Goal: Task Accomplishment & Management: Use online tool/utility

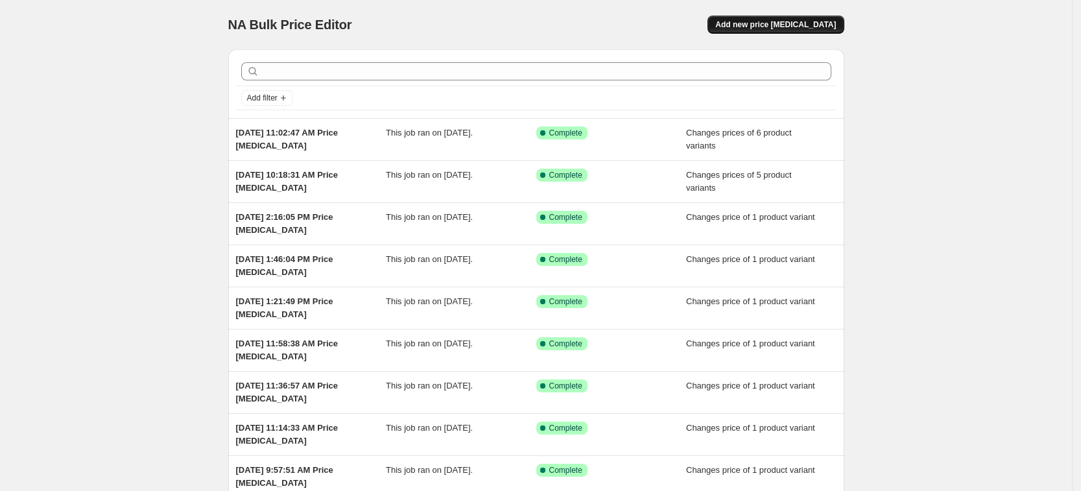
click at [826, 26] on span "Add new price [MEDICAL_DATA]" at bounding box center [775, 24] width 121 height 10
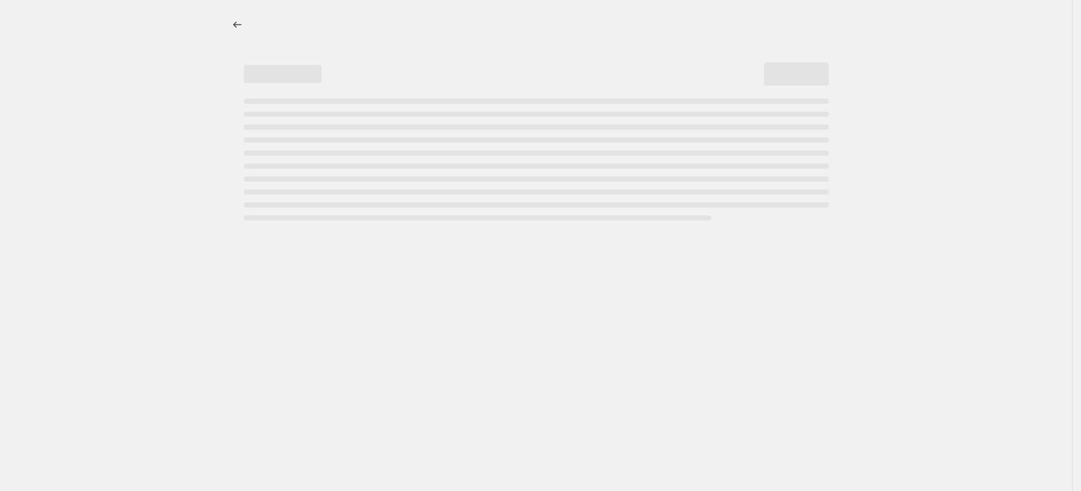
select select "percentage"
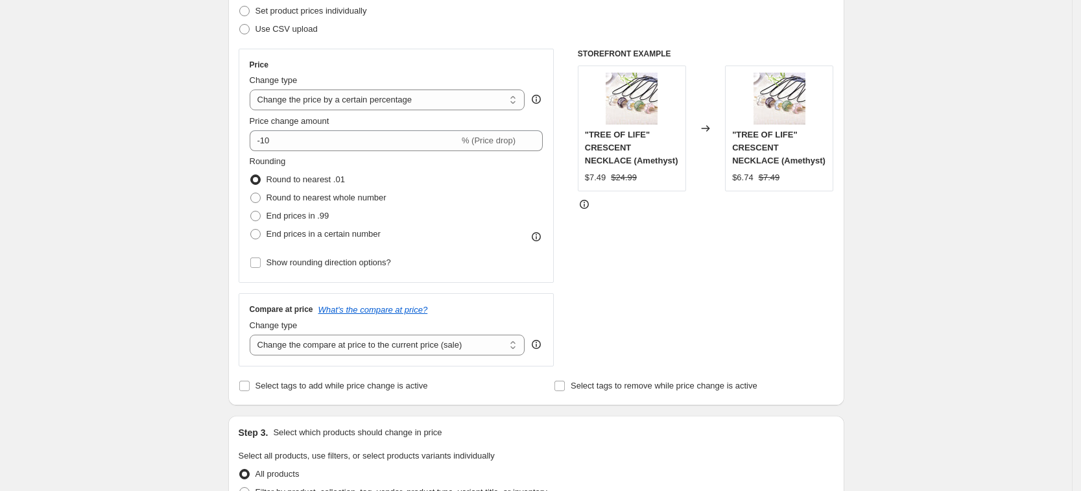
scroll to position [162, 0]
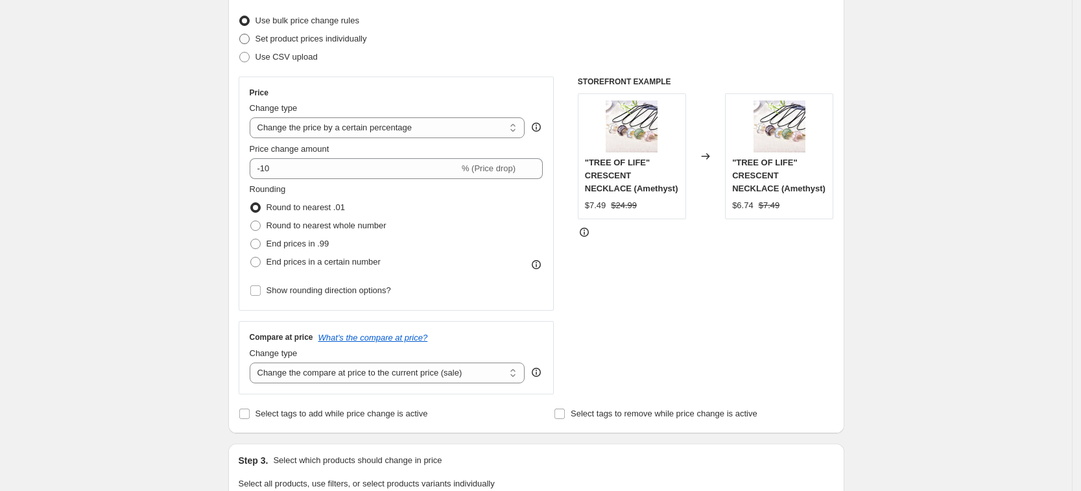
click at [331, 34] on span "Set product prices individually" at bounding box center [312, 39] width 112 height 10
click at [240, 34] on input "Set product prices individually" at bounding box center [239, 34] width 1 height 1
radio input "true"
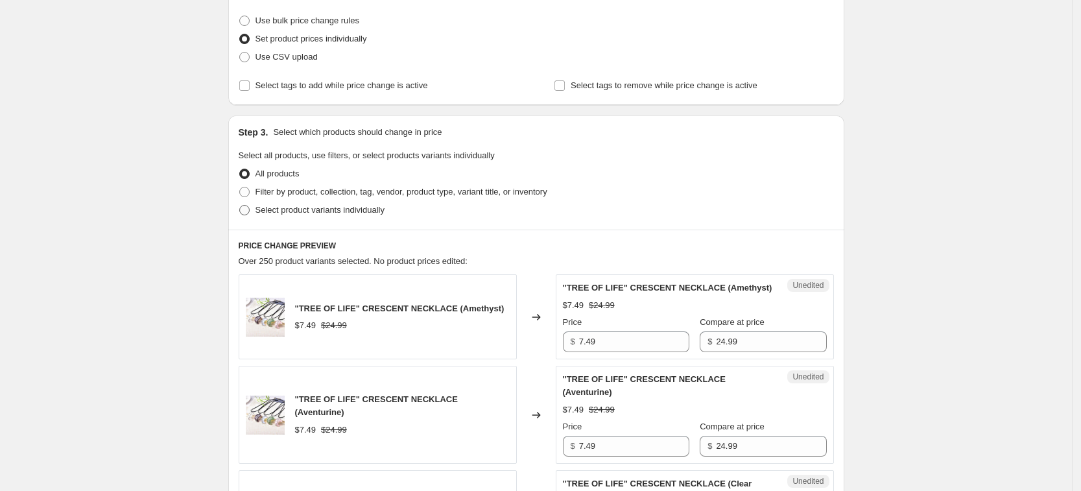
click at [363, 204] on span "Select product variants individually" at bounding box center [320, 210] width 129 height 13
click at [240, 205] on input "Select product variants individually" at bounding box center [239, 205] width 1 height 1
radio input "true"
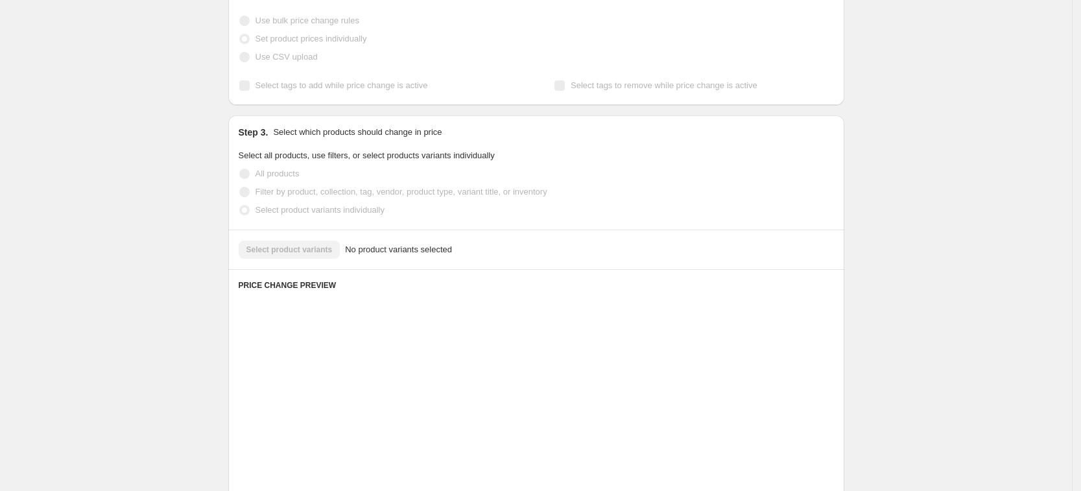
click at [328, 249] on div "Select product variants No product variants selected" at bounding box center [536, 250] width 595 height 18
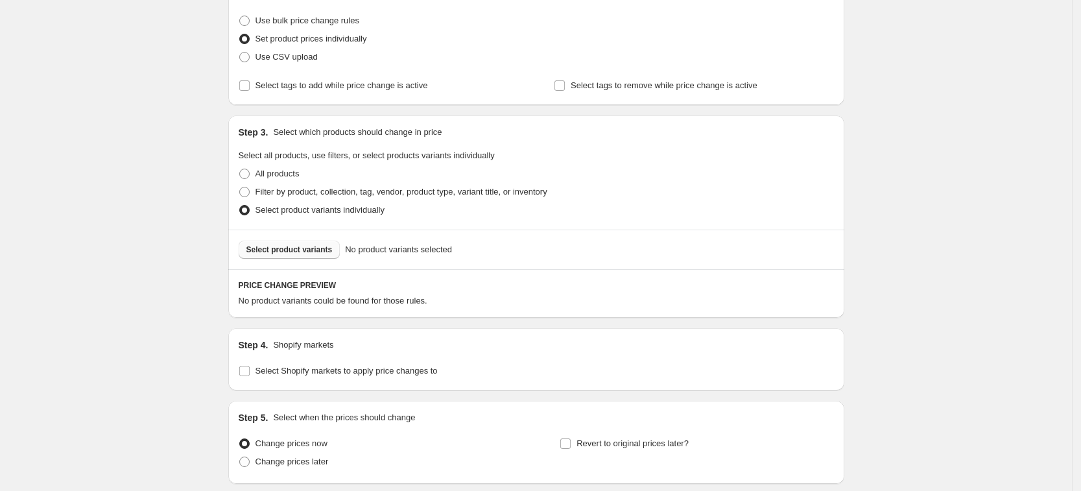
click at [310, 254] on span "Select product variants" at bounding box center [289, 250] width 86 height 10
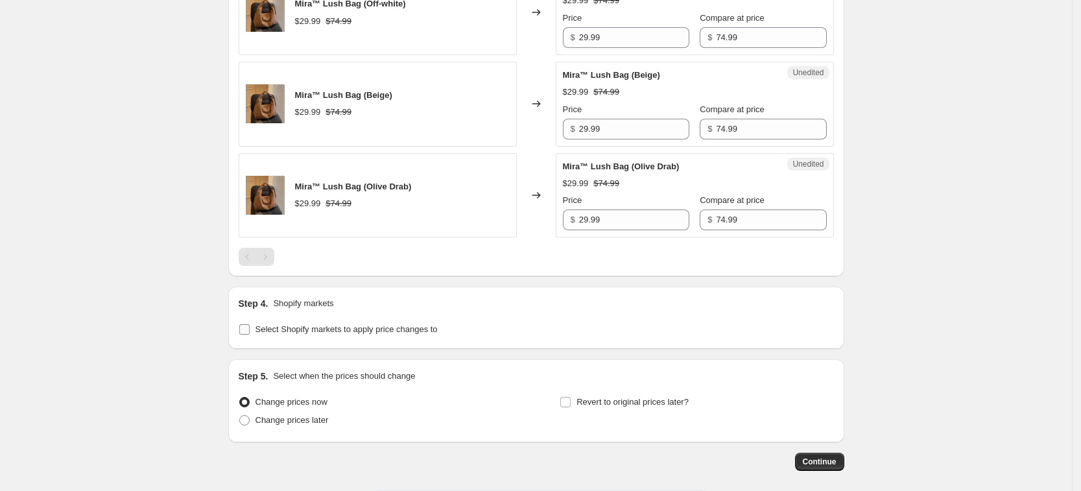
click at [329, 337] on label "Select Shopify markets to apply price changes to" at bounding box center [338, 329] width 199 height 18
click at [250, 335] on input "Select Shopify markets to apply price changes to" at bounding box center [244, 329] width 10 height 10
checkbox input "true"
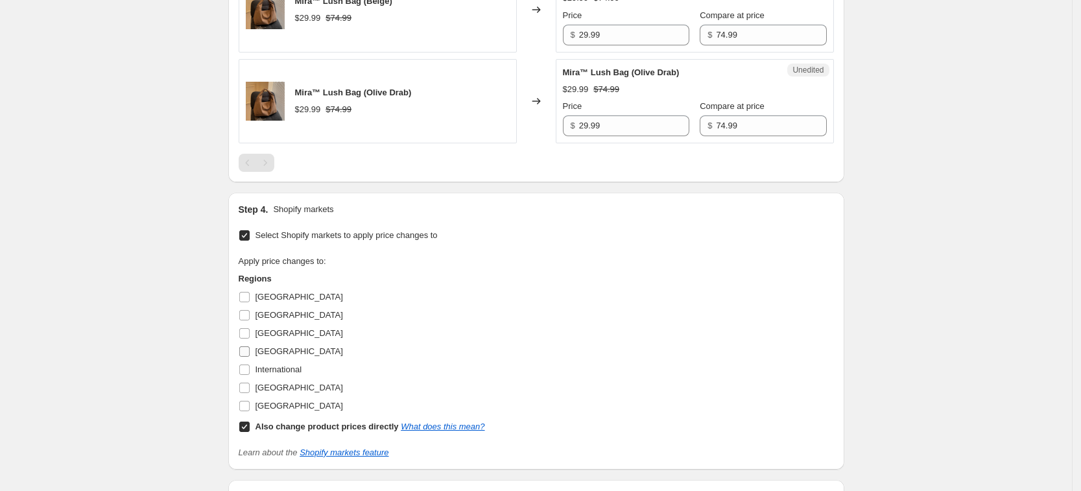
scroll to position [1216, 0]
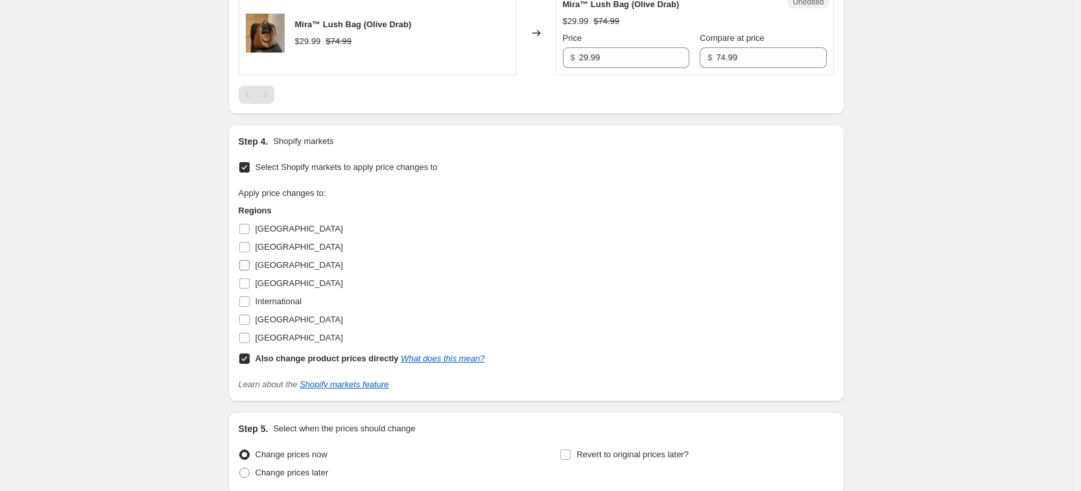
click at [268, 270] on span "[GEOGRAPHIC_DATA]" at bounding box center [300, 265] width 88 height 13
click at [250, 270] on input "[GEOGRAPHIC_DATA]" at bounding box center [244, 265] width 10 height 10
checkbox input "true"
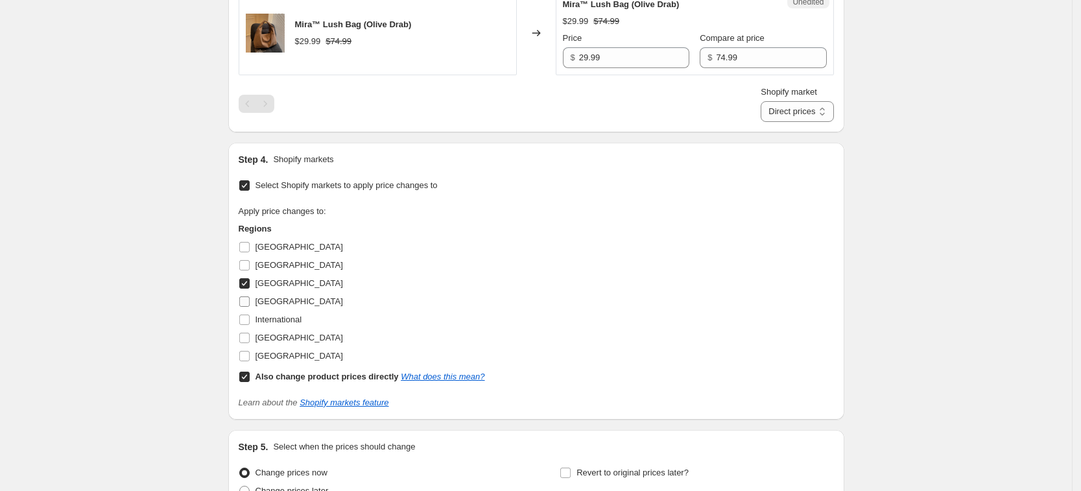
click at [280, 302] on span "[GEOGRAPHIC_DATA]" at bounding box center [300, 301] width 88 height 10
click at [250, 302] on input "[GEOGRAPHIC_DATA]" at bounding box center [244, 301] width 10 height 10
checkbox input "true"
click at [288, 333] on span "[GEOGRAPHIC_DATA]" at bounding box center [300, 338] width 88 height 10
click at [250, 333] on input "[GEOGRAPHIC_DATA]" at bounding box center [244, 338] width 10 height 10
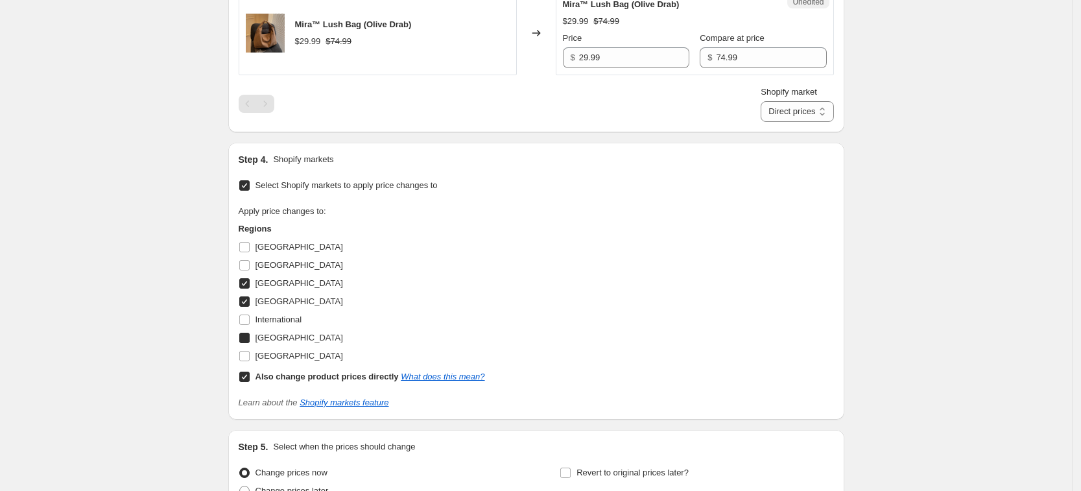
checkbox input "true"
click at [292, 350] on span "[GEOGRAPHIC_DATA]" at bounding box center [300, 356] width 88 height 13
click at [250, 351] on input "[GEOGRAPHIC_DATA]" at bounding box center [244, 356] width 10 height 10
checkbox input "true"
click at [308, 374] on b "Also change product prices directly" at bounding box center [327, 377] width 143 height 10
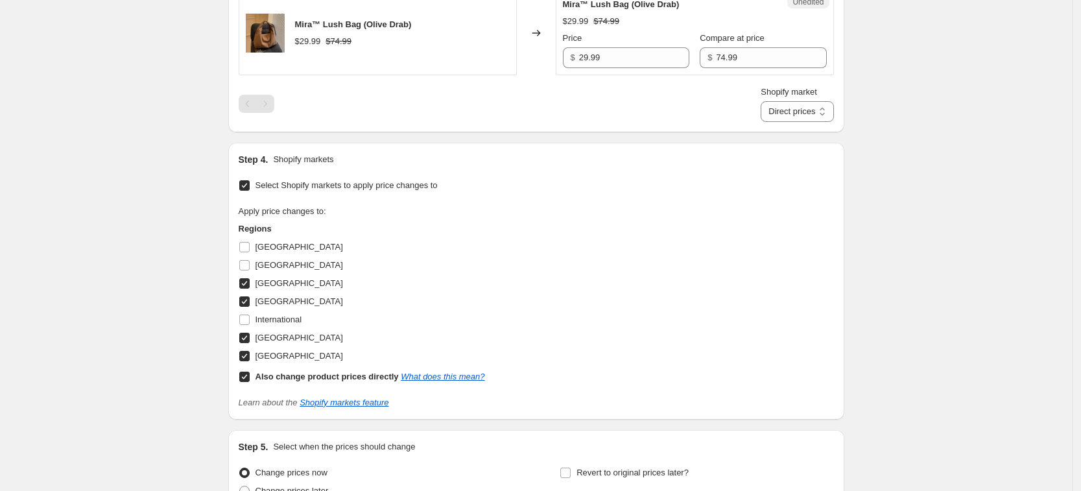
click at [250, 374] on input "Also change product prices directly What does this mean?" at bounding box center [244, 377] width 10 height 10
checkbox input "false"
select select "34367439004"
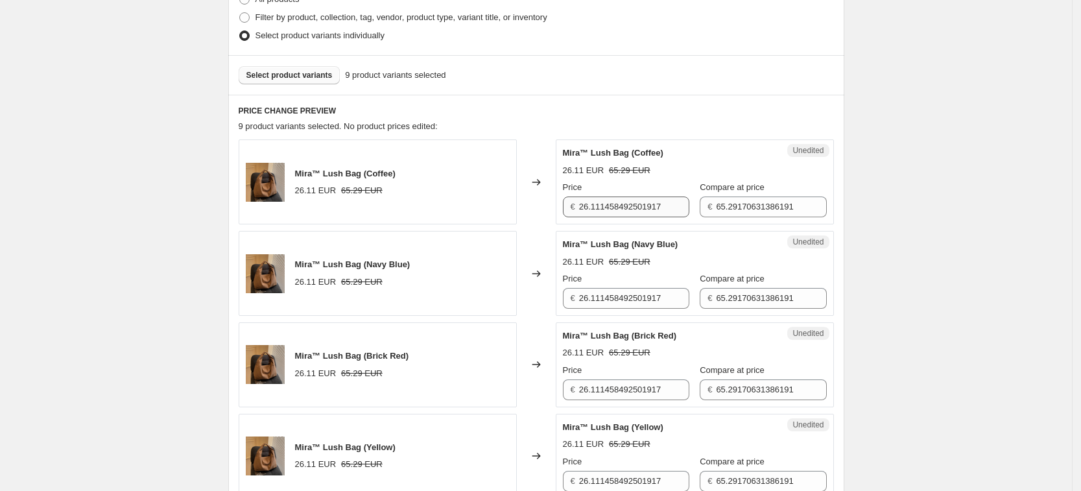
scroll to position [324, 0]
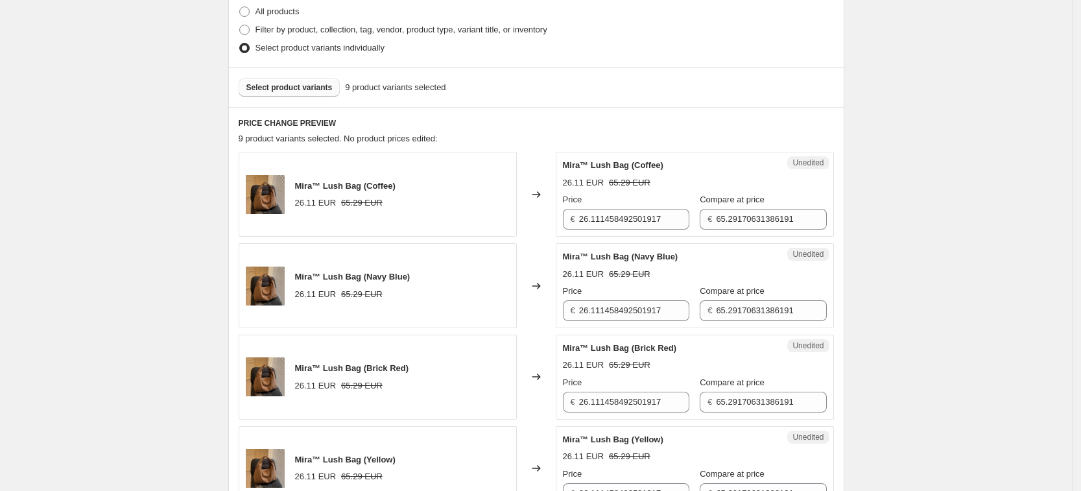
click at [625, 204] on div "Price" at bounding box center [626, 199] width 126 height 13
click at [628, 211] on input "26.111458492501917" at bounding box center [634, 219] width 110 height 21
type input "29.99"
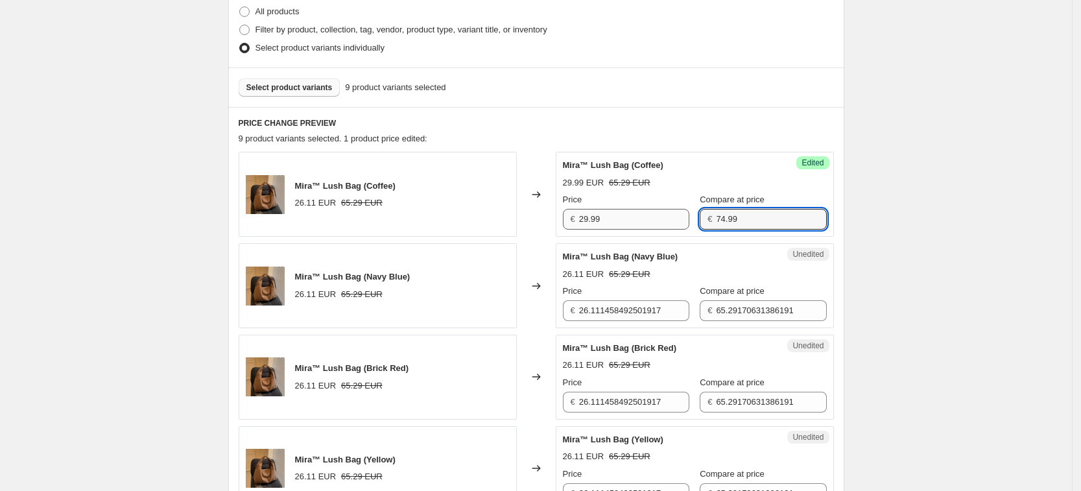
type input "74.99"
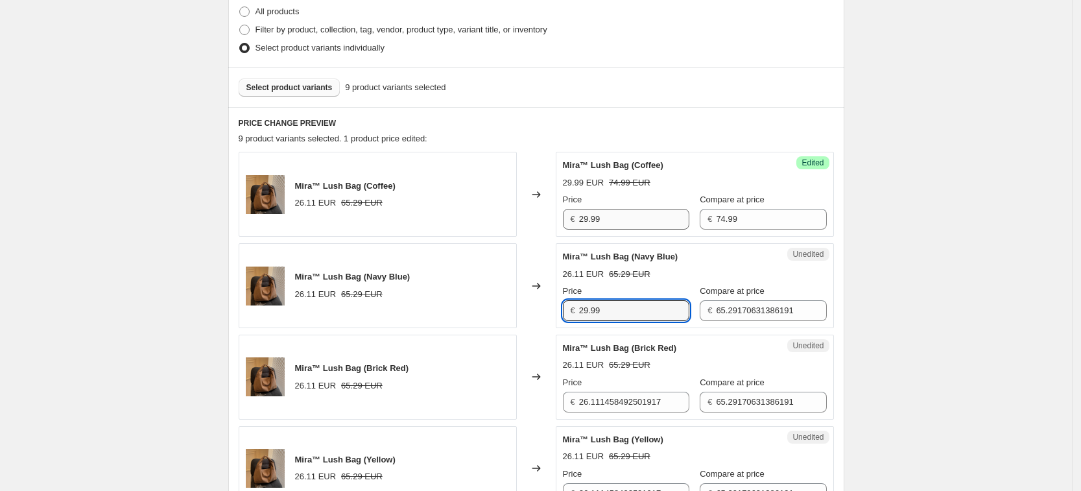
type input "29.99"
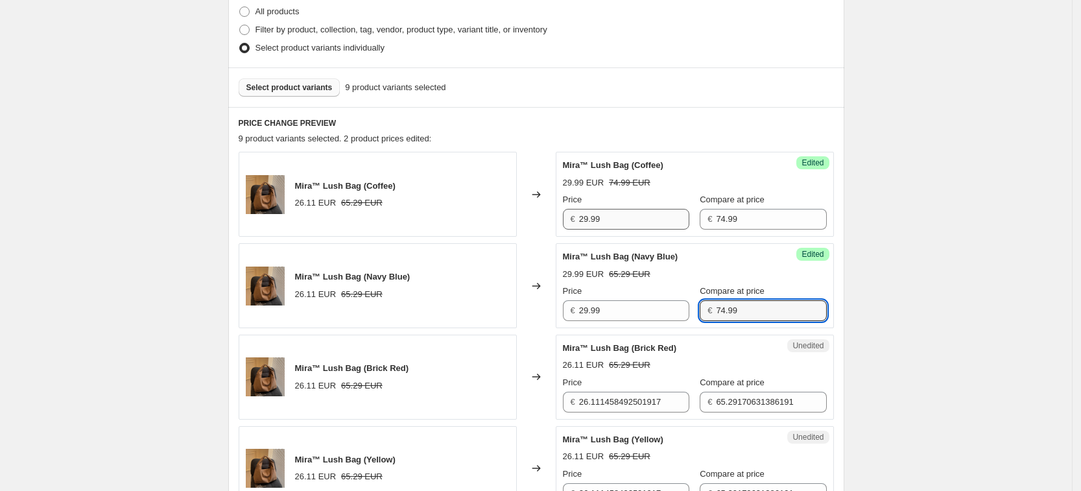
type input "74.99"
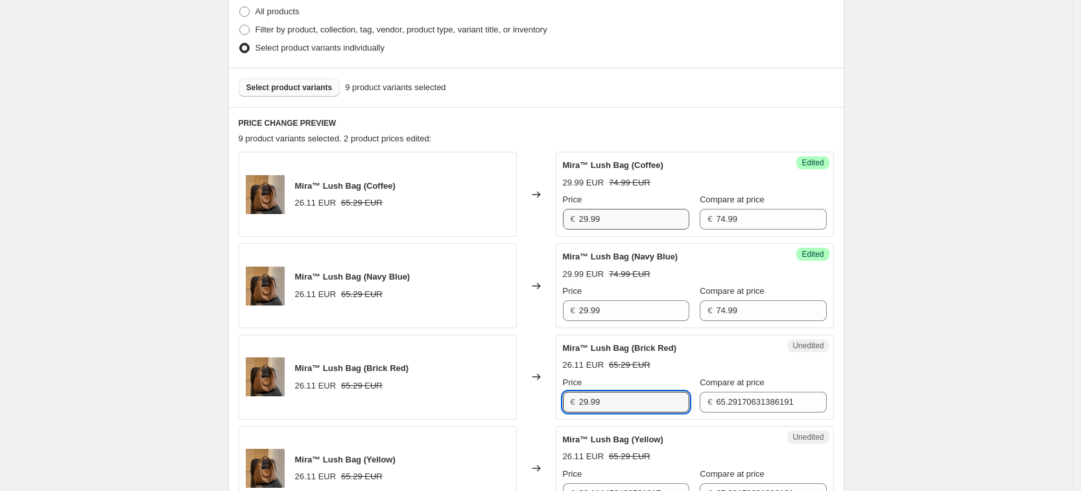
type input "29.99"
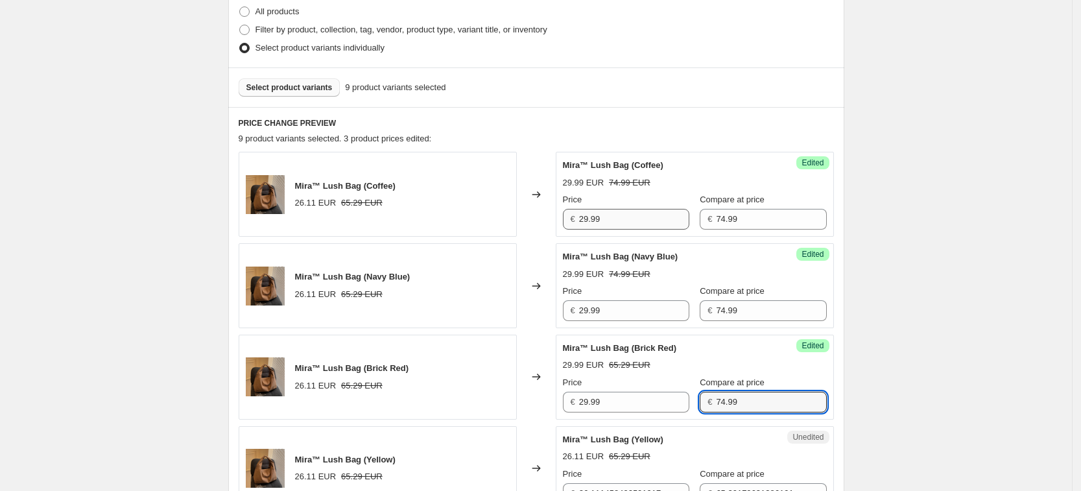
type input "74.99"
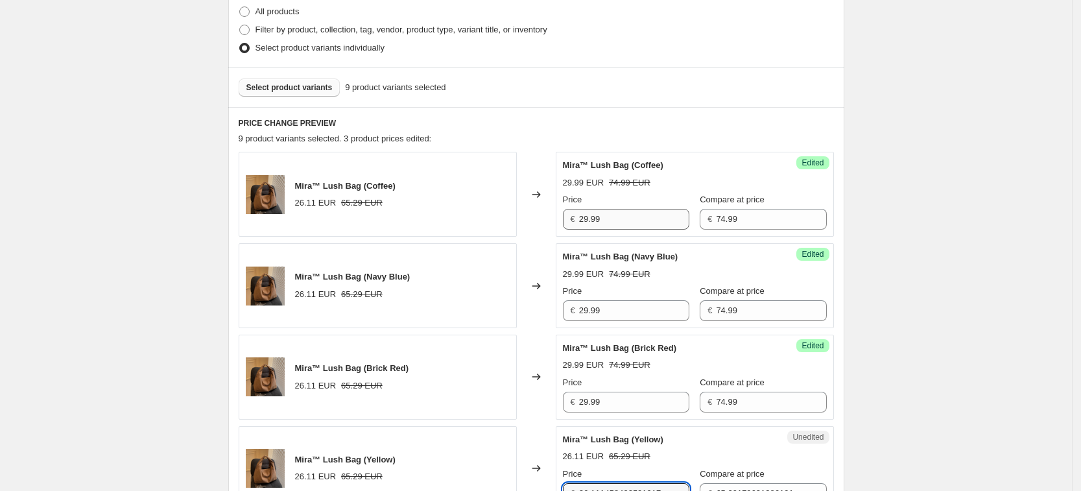
scroll to position [337, 0]
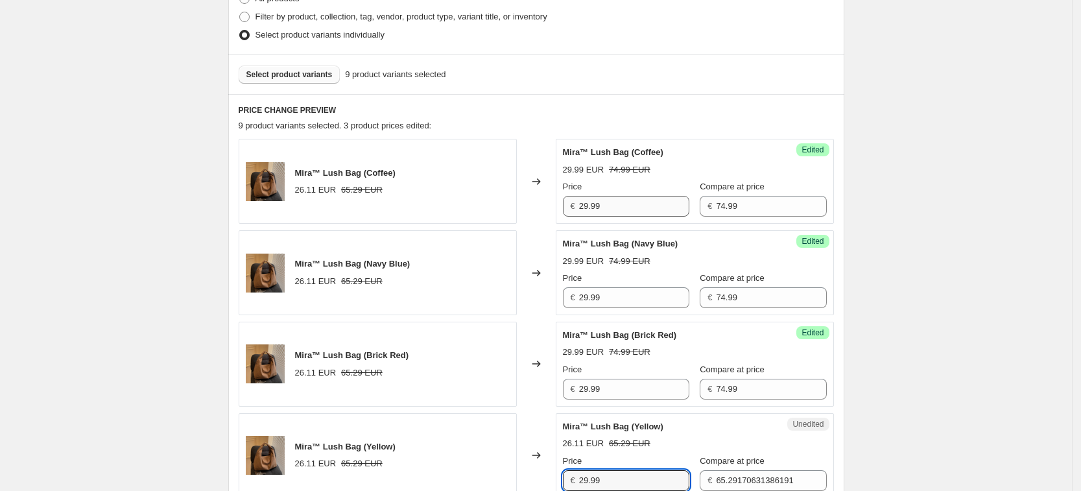
type input "29.99"
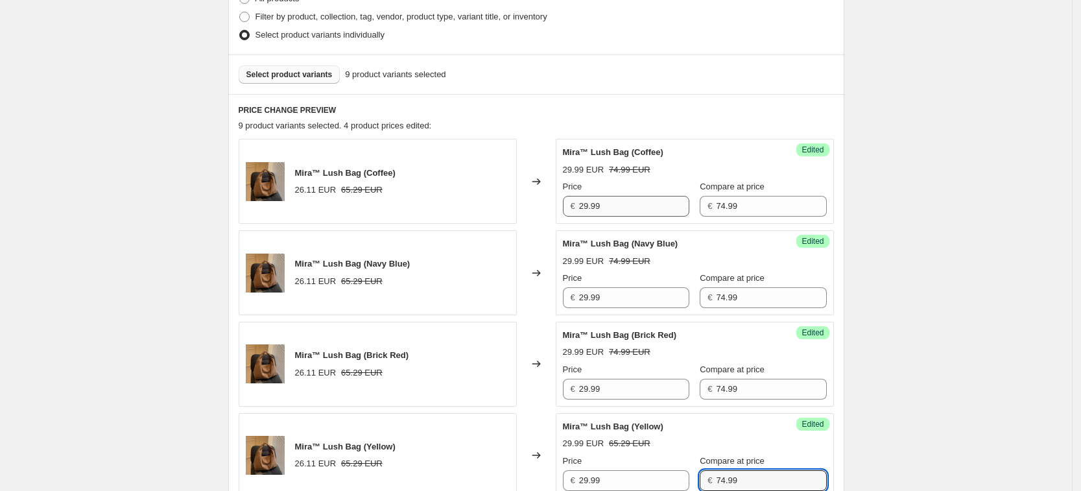
type input "74.99"
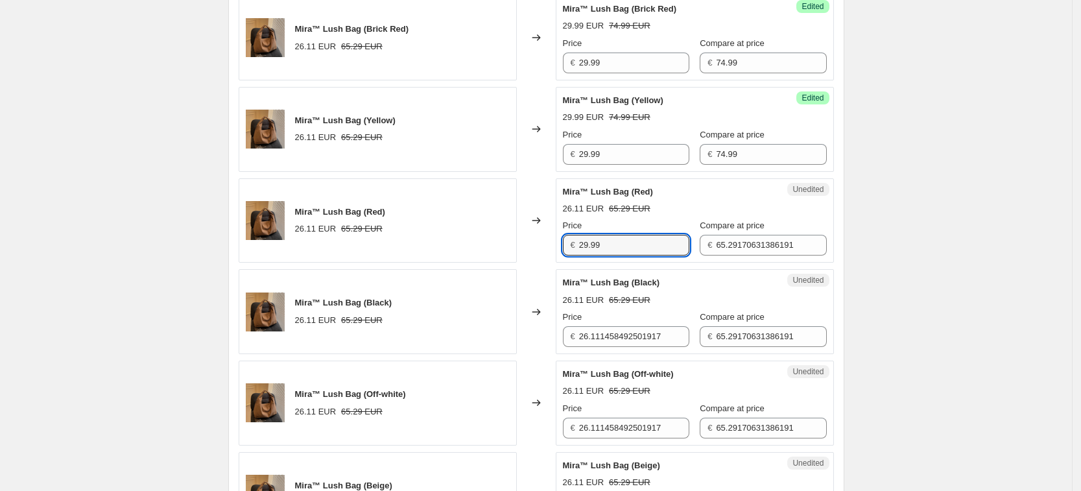
type input "29.99"
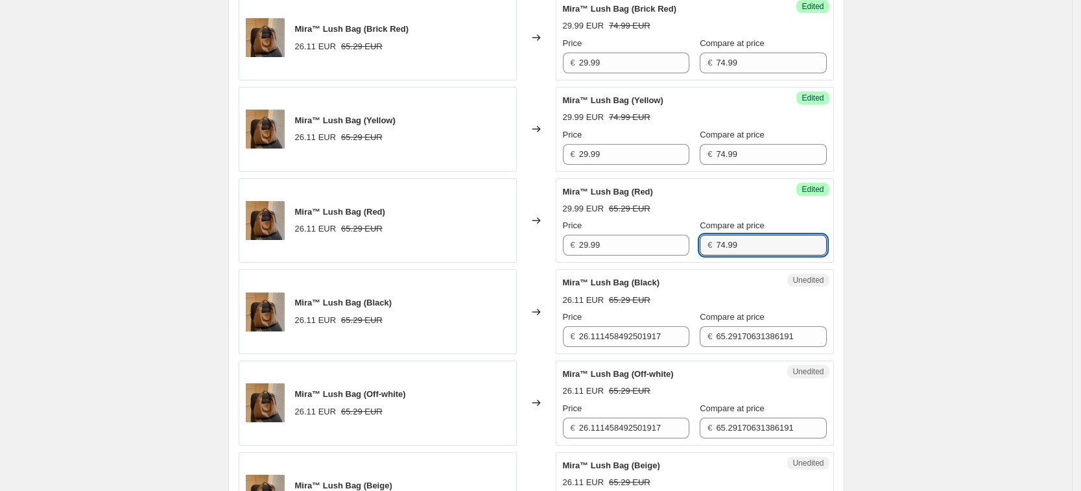
type input "74.99"
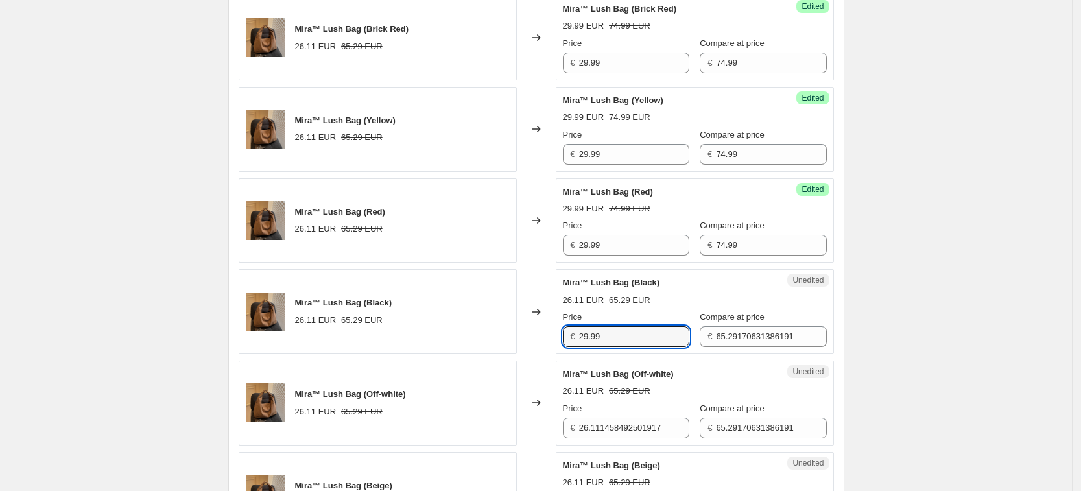
type input "29.99"
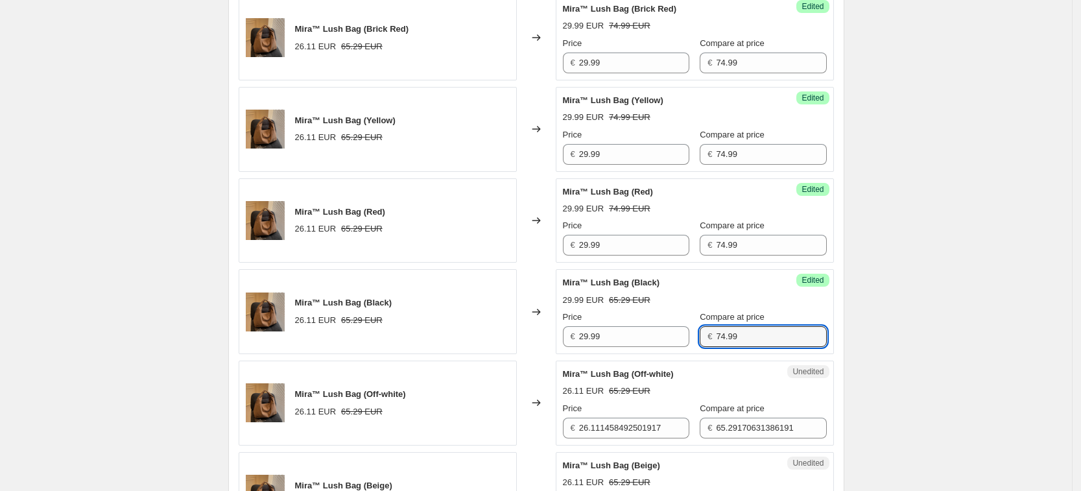
type input "74.99"
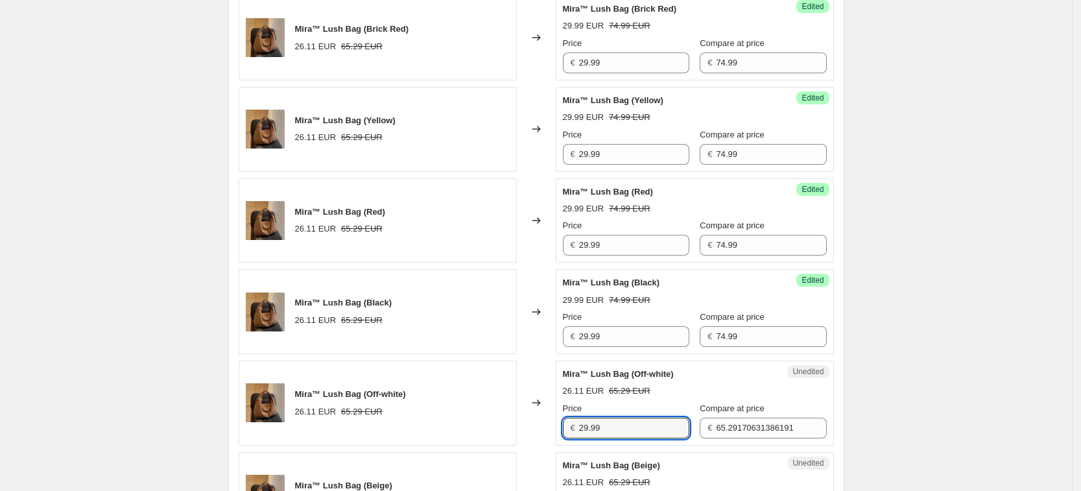
type input "29.99"
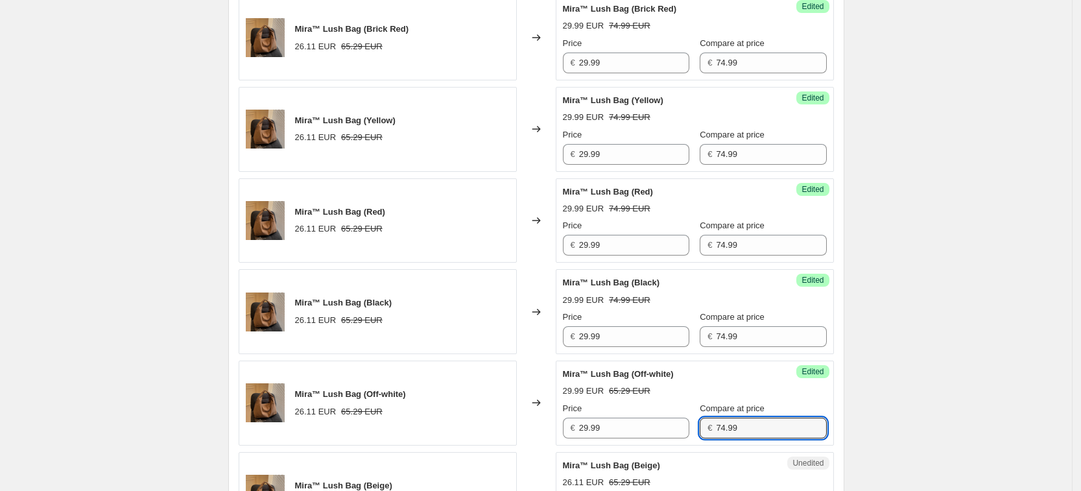
type input "74.99"
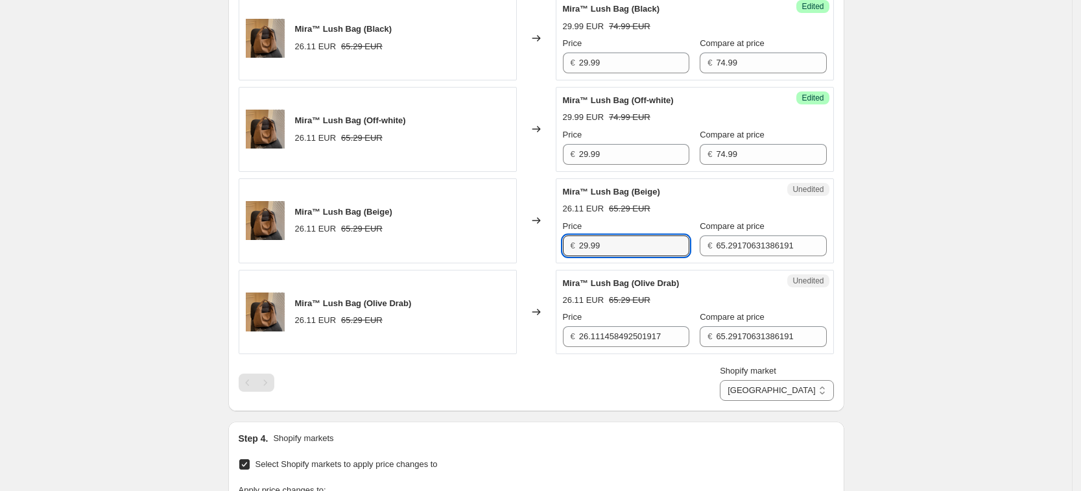
type input "29.99"
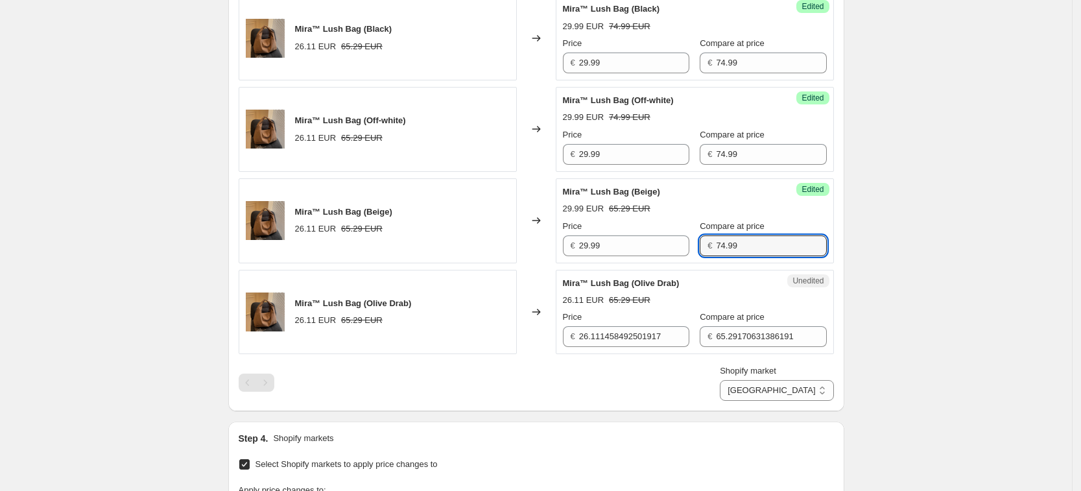
type input "74.99"
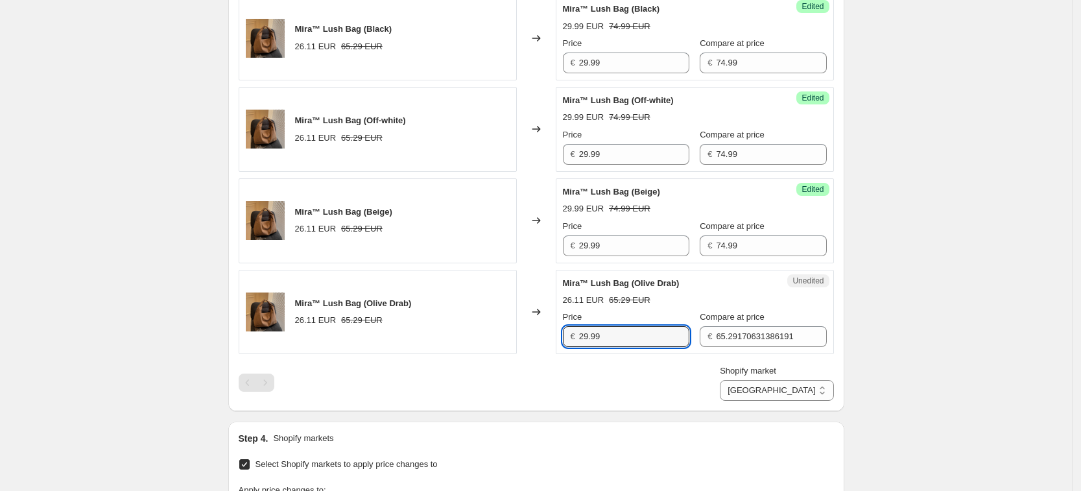
type input "29.99"
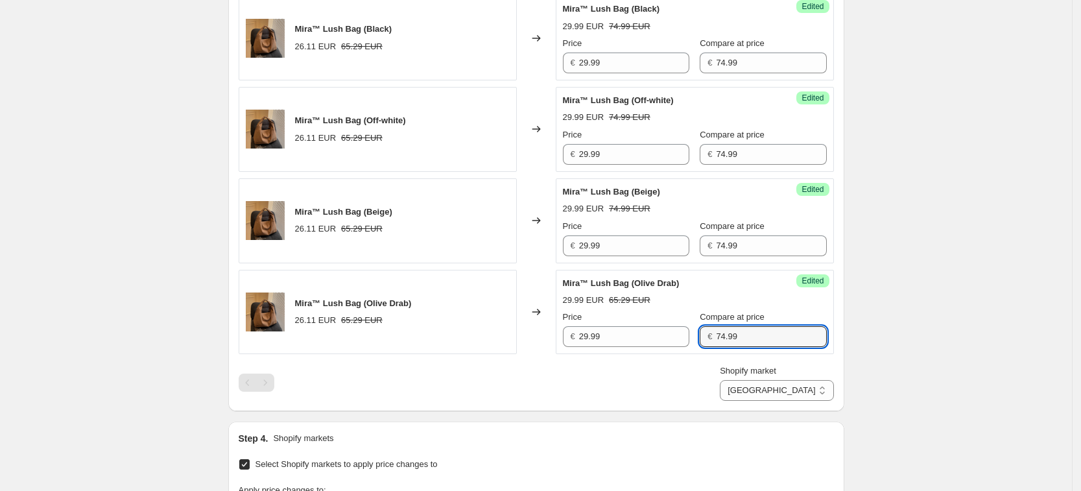
type input "74.99"
select select "34367406236"
click at [778, 401] on select "[GEOGRAPHIC_DATA] [GEOGRAPHIC_DATA] [GEOGRAPHIC_DATA] [GEOGRAPHIC_DATA]" at bounding box center [776, 390] width 113 height 21
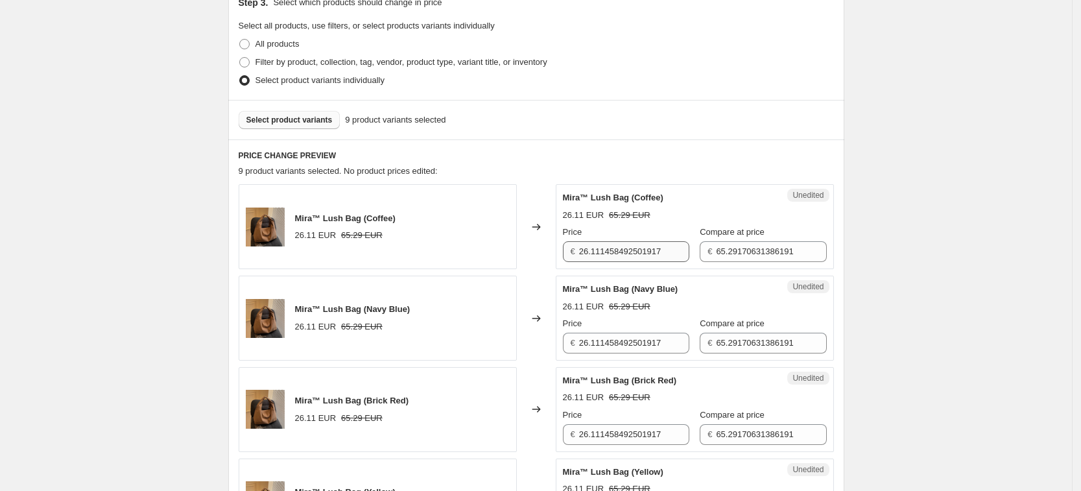
scroll to position [289, 0]
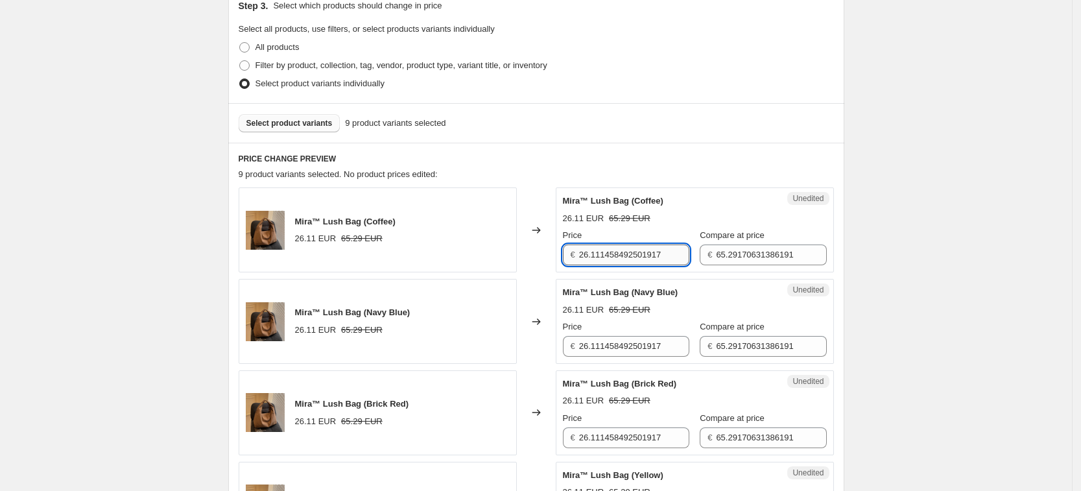
click at [634, 261] on input "26.111458492501917" at bounding box center [634, 255] width 110 height 21
type input "29.99"
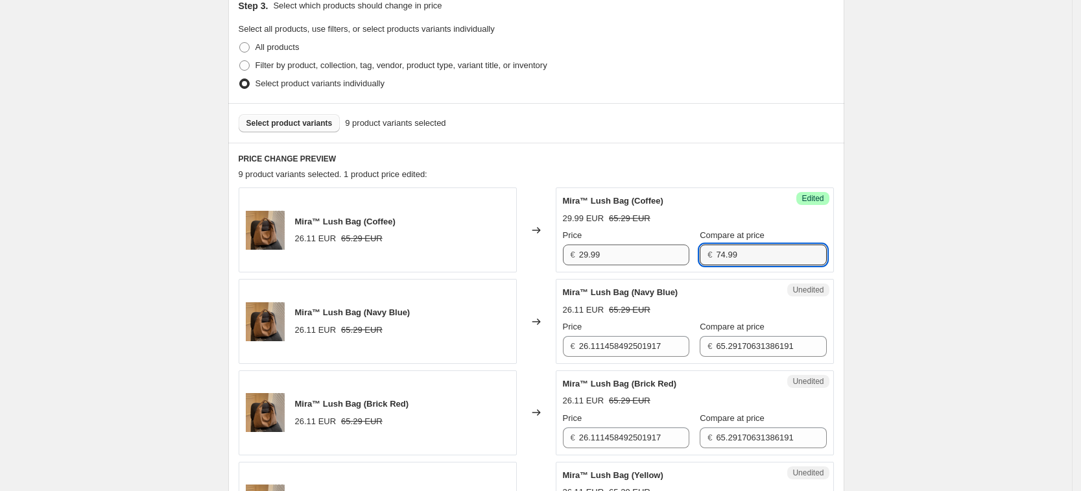
type input "74.99"
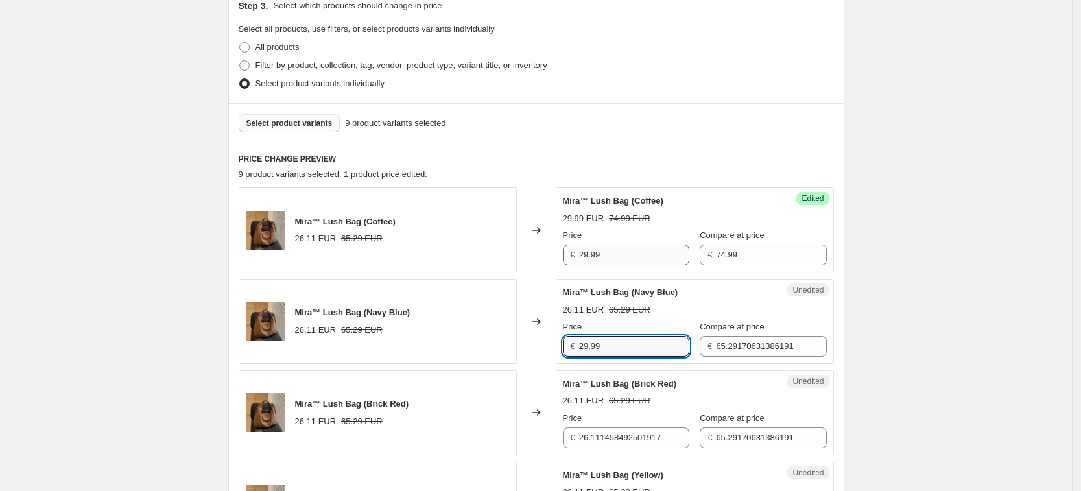
type input "29.99"
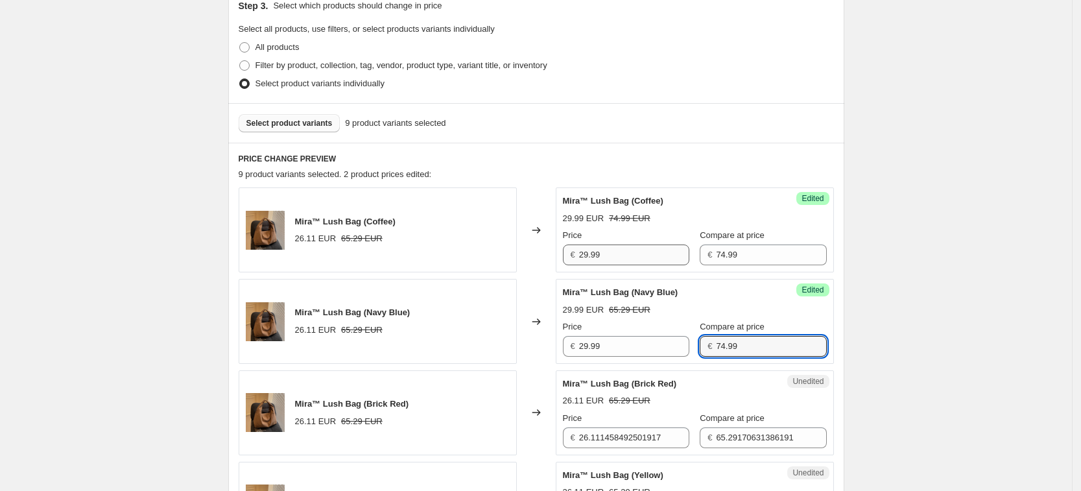
type input "74.99"
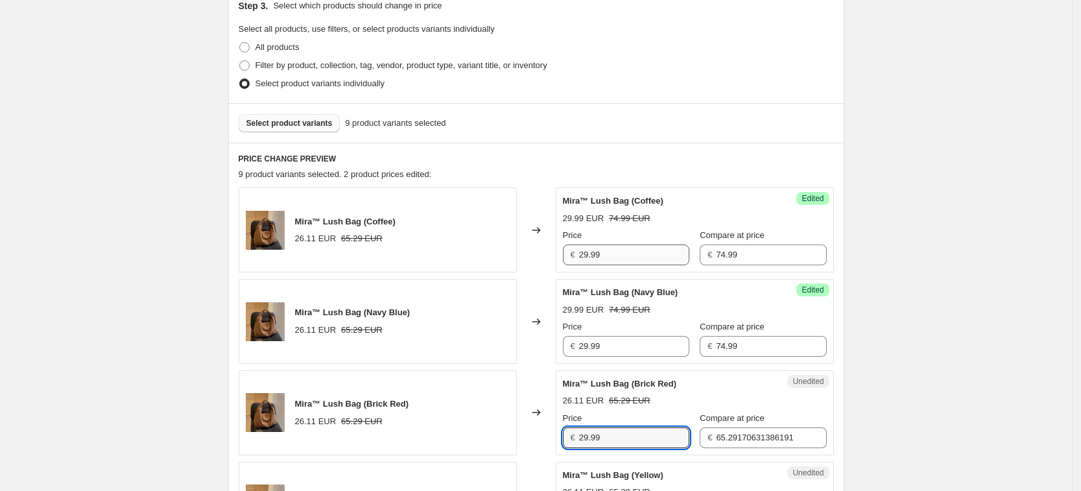
type input "29.99"
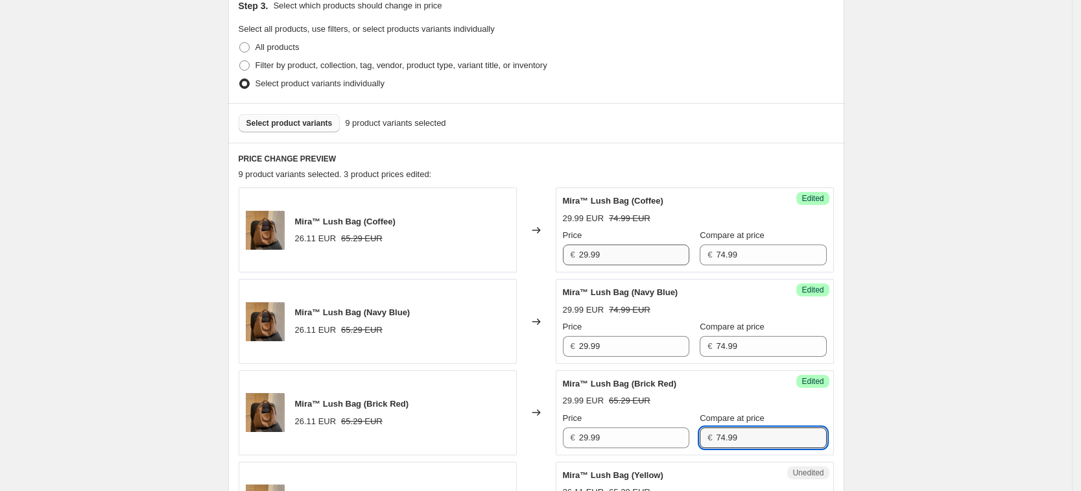
type input "74.99"
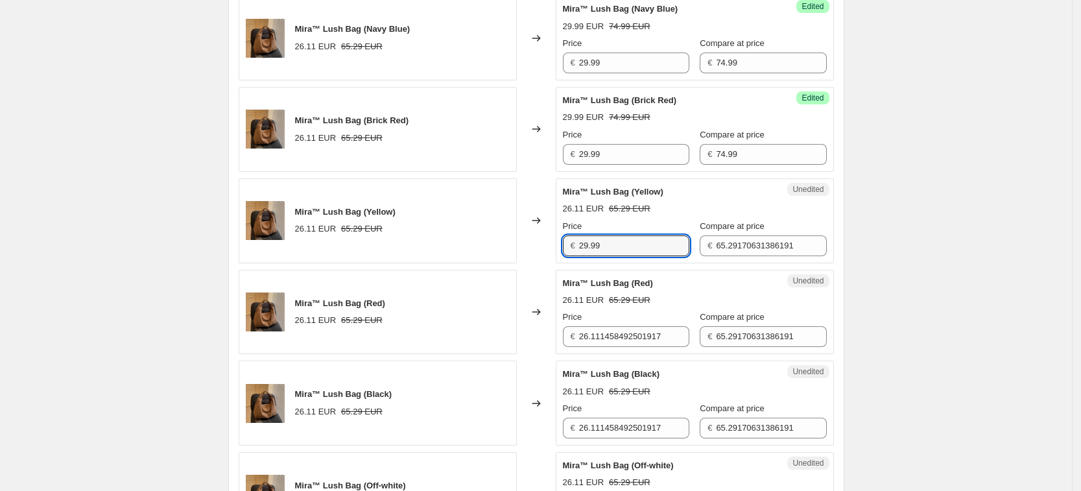
type input "29.99"
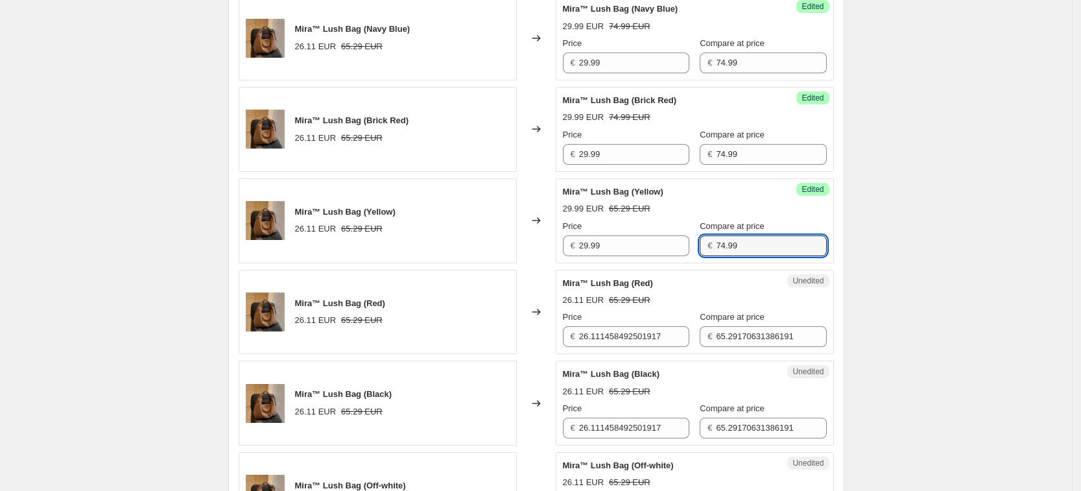
type input "74.99"
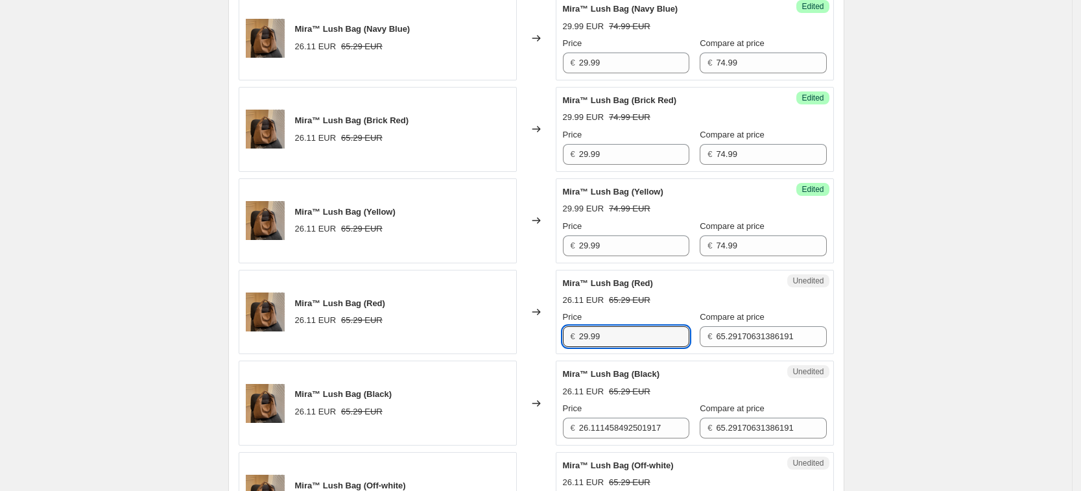
type input "29.99"
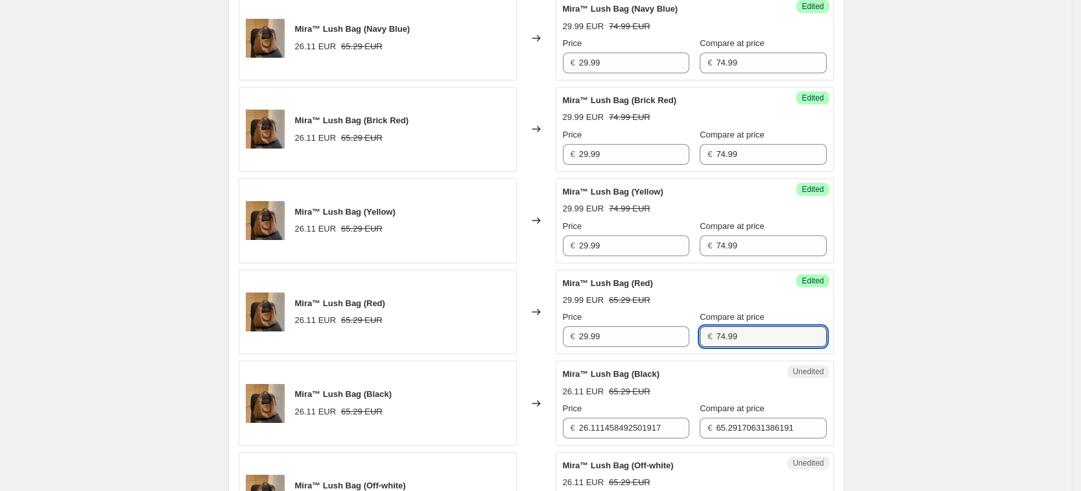
type input "74.99"
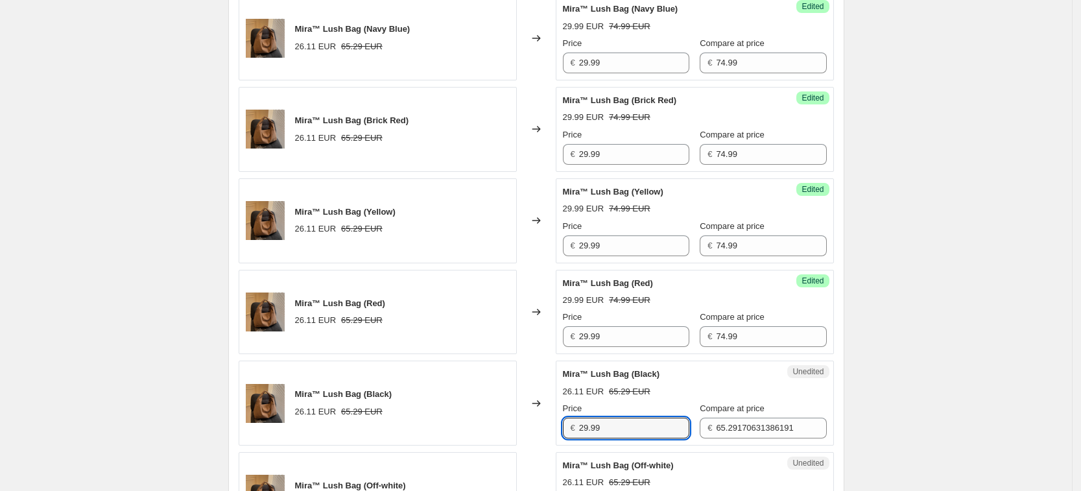
type input "29.99"
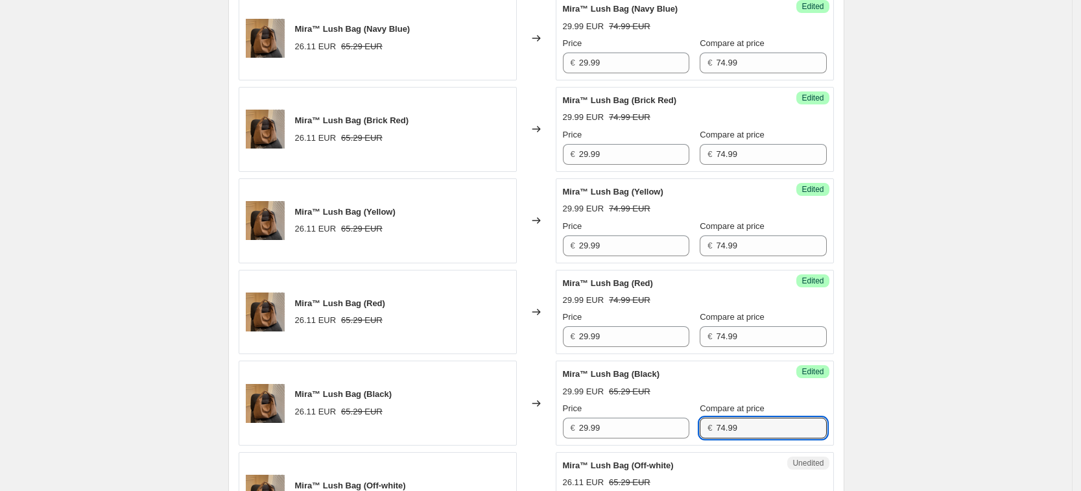
type input "74.99"
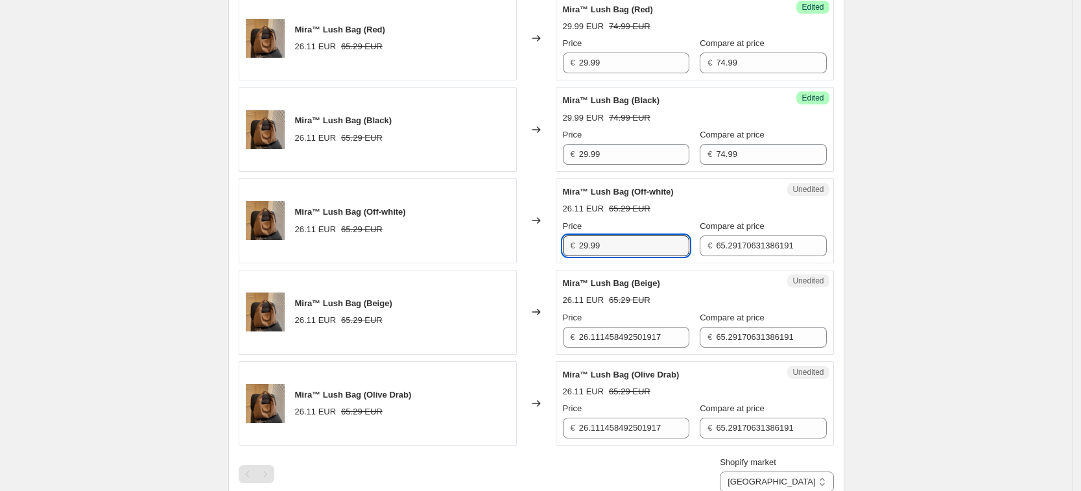
type input "29.99"
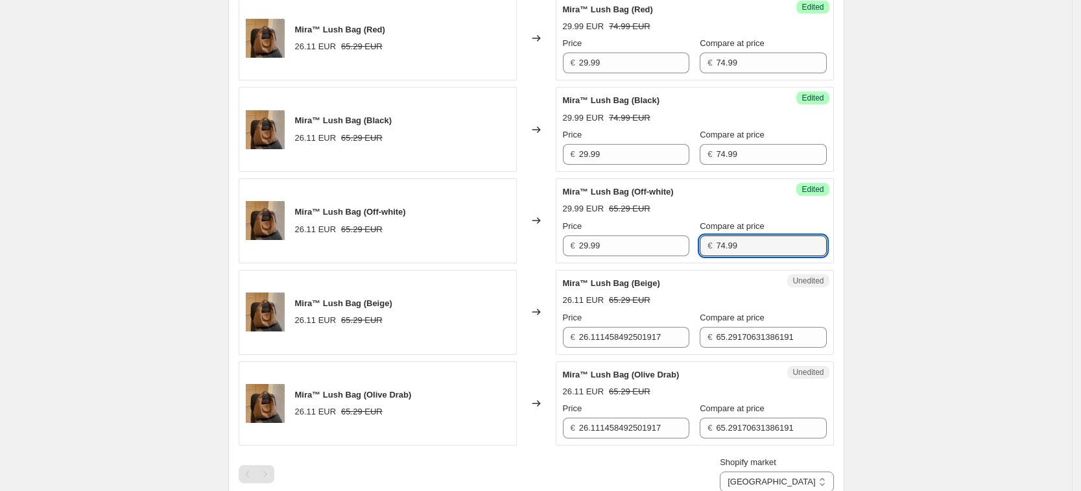
type input "74.99"
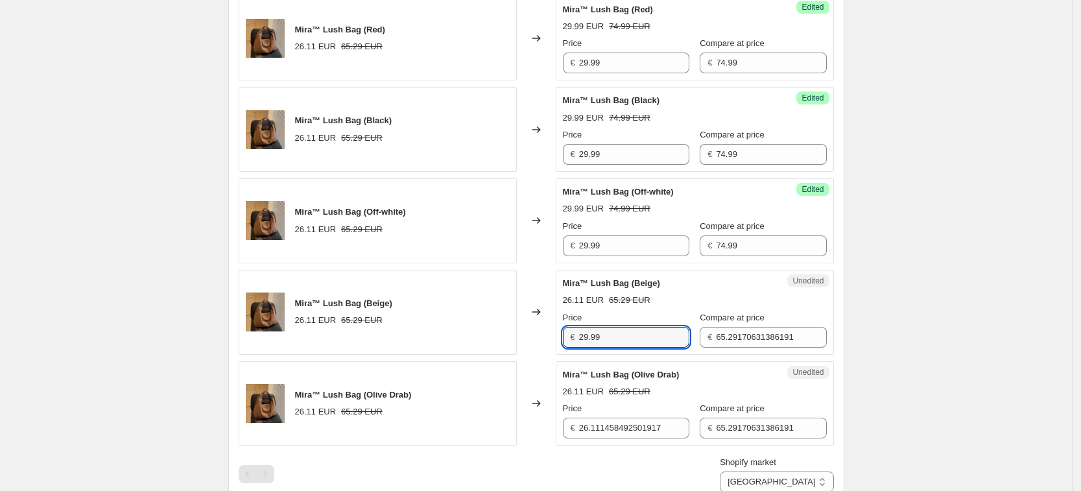
type input "29.99"
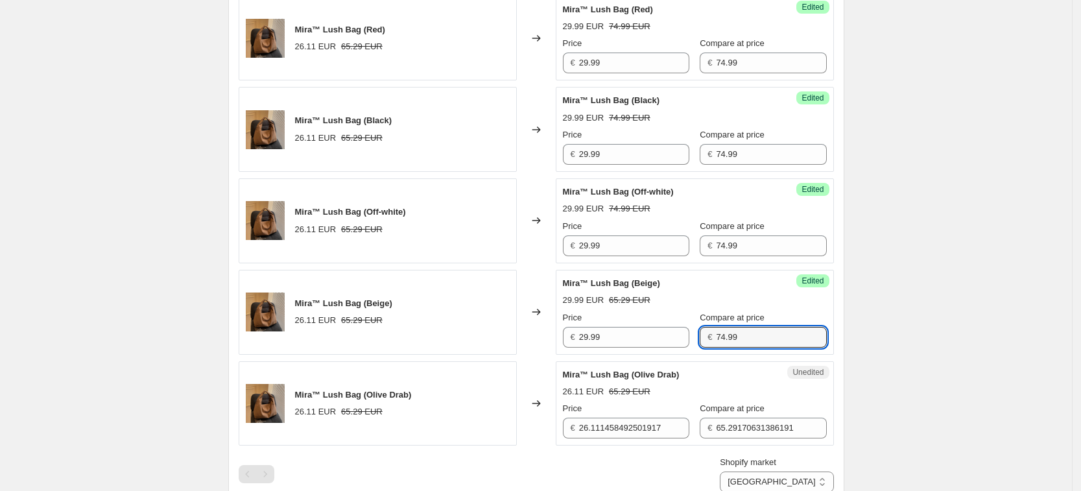
type input "74.99"
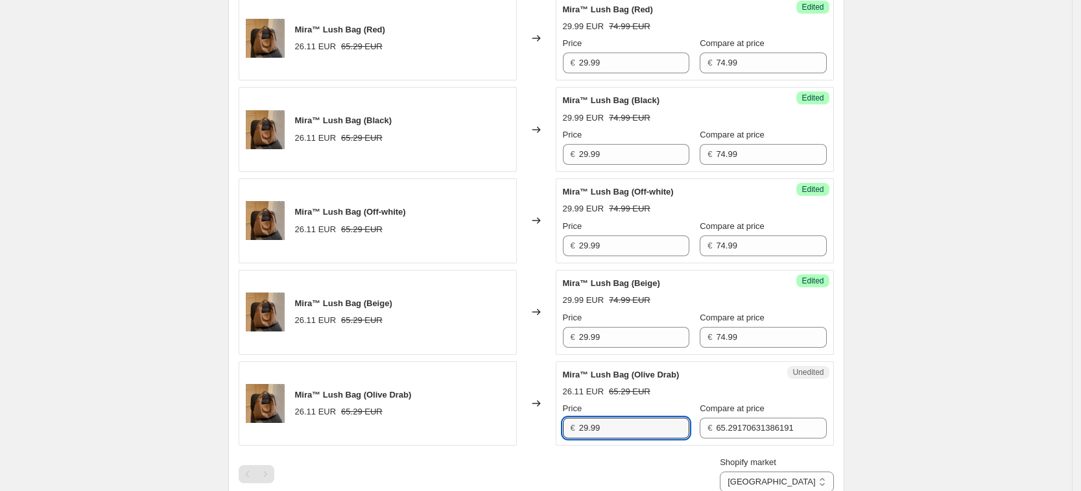
type input "29.99"
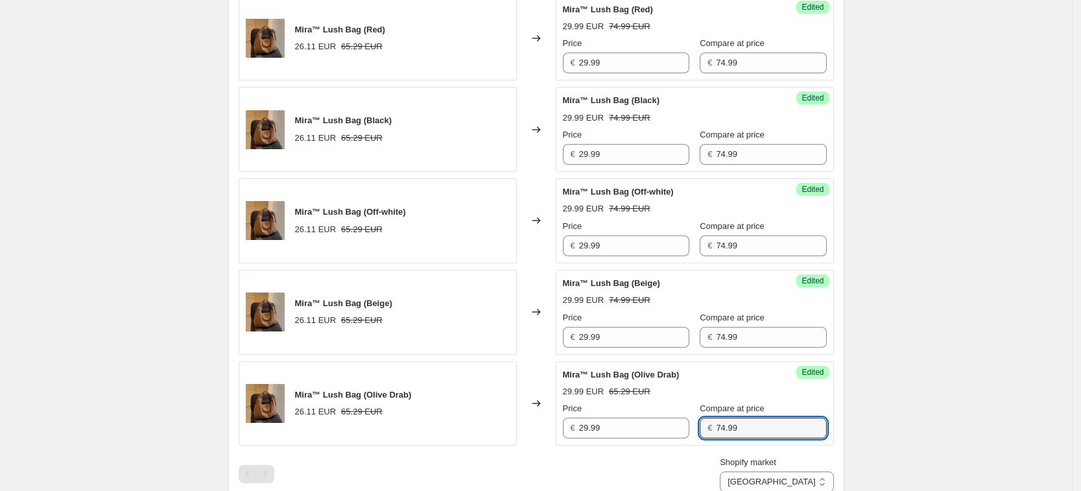
type input "74.99"
click at [882, 293] on div "Create new price [MEDICAL_DATA]. This page is ready Create new price [MEDICAL_D…" at bounding box center [536, 72] width 1072 height 1837
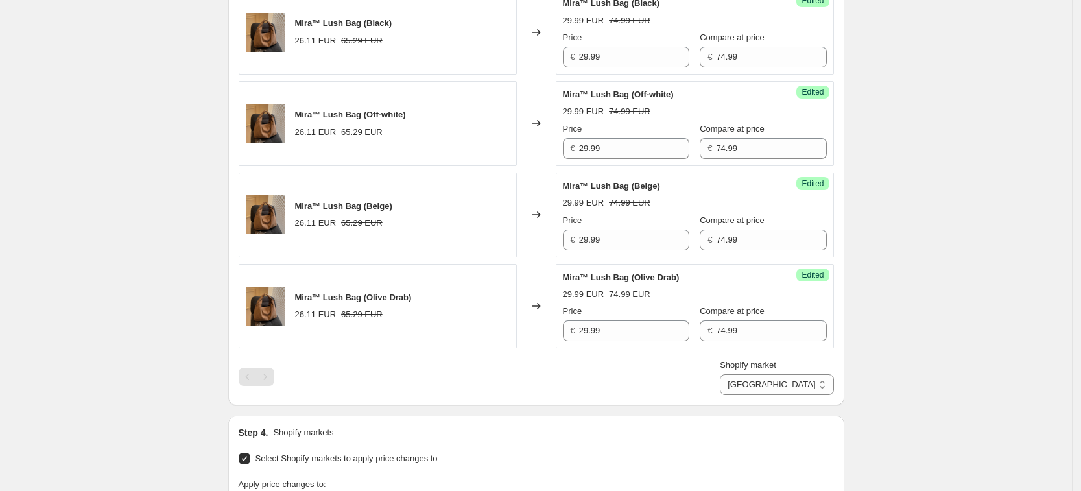
scroll to position [1008, 0]
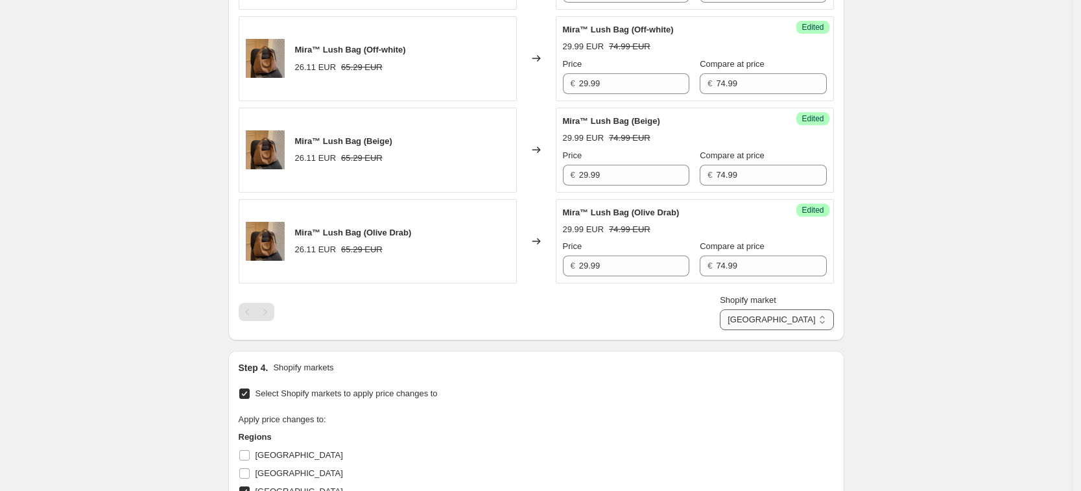
click at [809, 323] on select "[GEOGRAPHIC_DATA] [GEOGRAPHIC_DATA] [GEOGRAPHIC_DATA] [GEOGRAPHIC_DATA]" at bounding box center [776, 319] width 113 height 21
click at [813, 326] on select "[GEOGRAPHIC_DATA] [GEOGRAPHIC_DATA] [GEOGRAPHIC_DATA] [GEOGRAPHIC_DATA]" at bounding box center [776, 319] width 113 height 21
select select "34367209628"
click at [750, 330] on select "[GEOGRAPHIC_DATA] [GEOGRAPHIC_DATA] [GEOGRAPHIC_DATA] [GEOGRAPHIC_DATA]" at bounding box center [776, 319] width 113 height 21
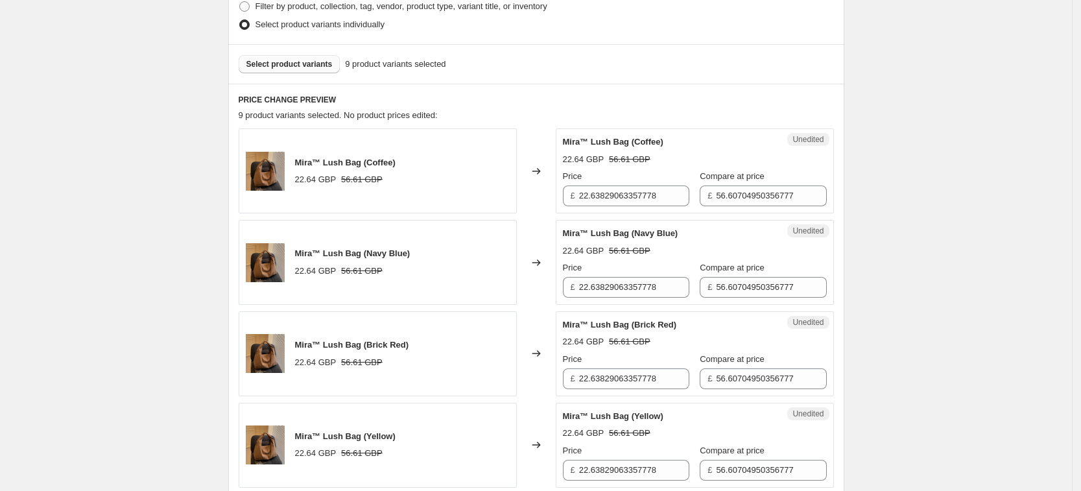
scroll to position [278, 0]
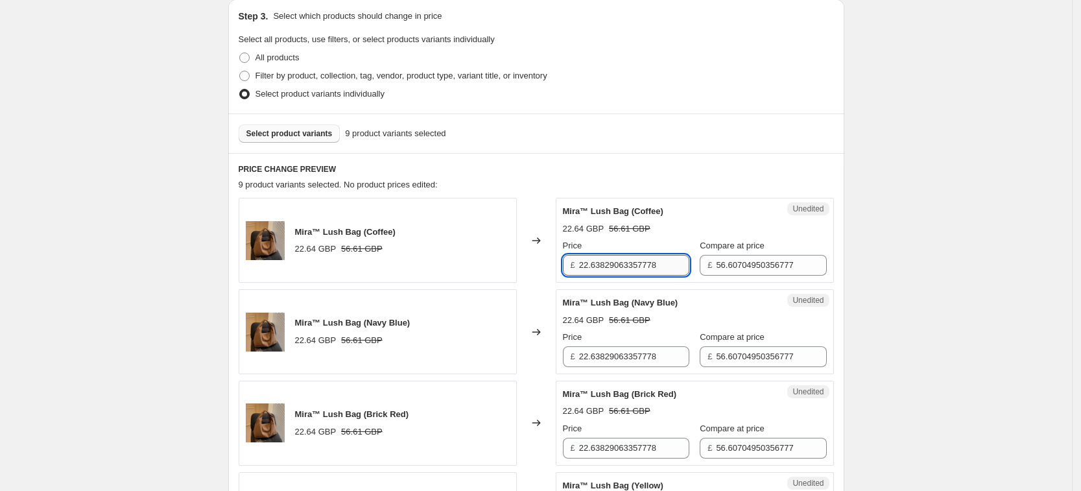
click at [652, 257] on input "22.63829063357778" at bounding box center [634, 265] width 110 height 21
type input "29.9"
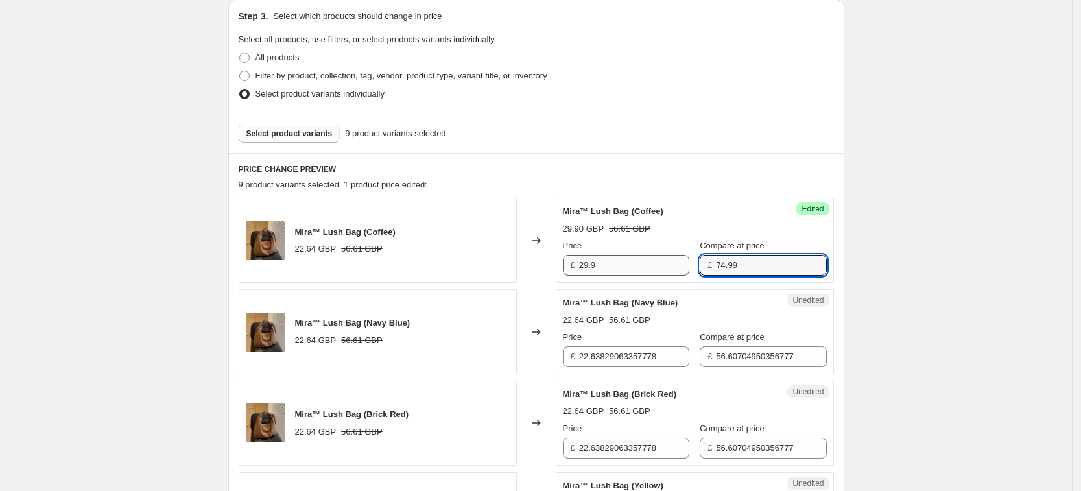
type input "74.99"
click at [652, 257] on input "29.9" at bounding box center [634, 265] width 110 height 21
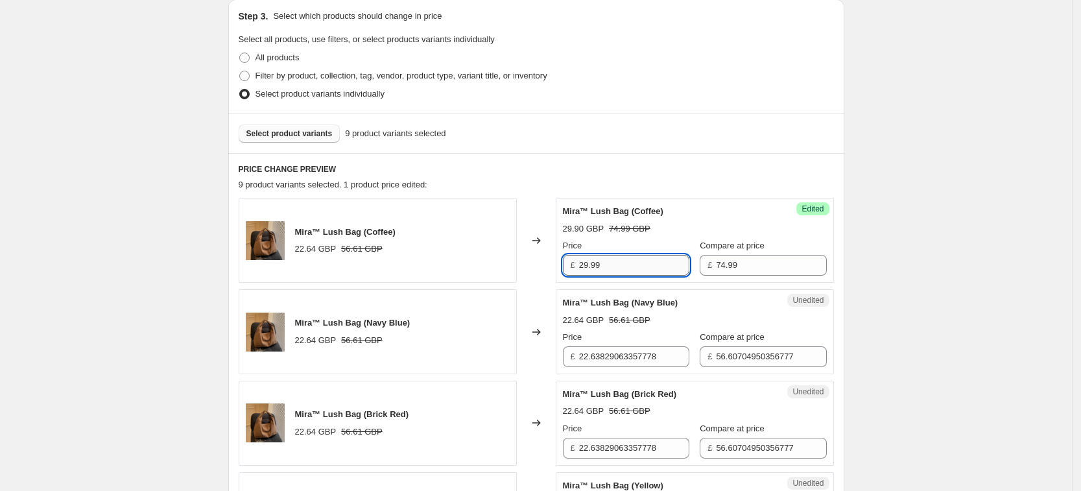
type input "29.99"
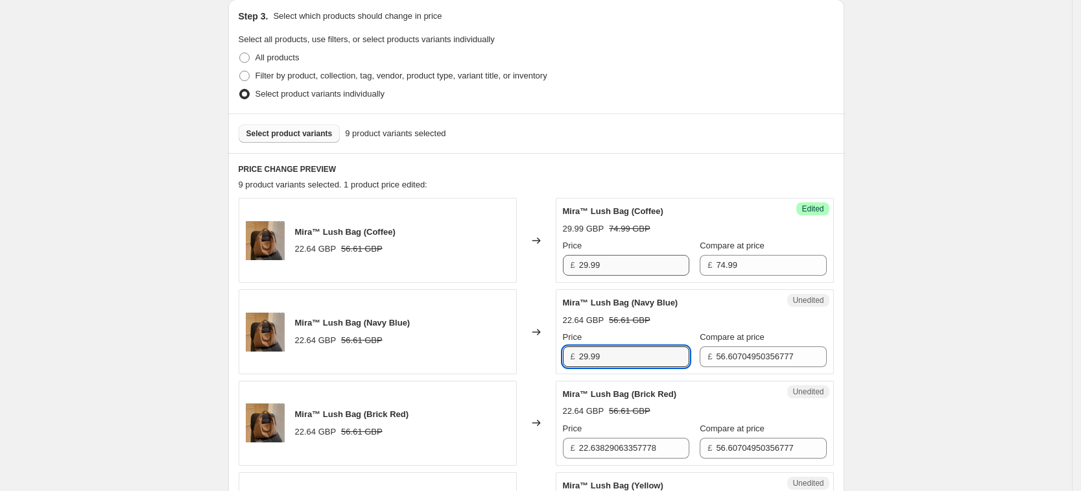
type input "29.99"
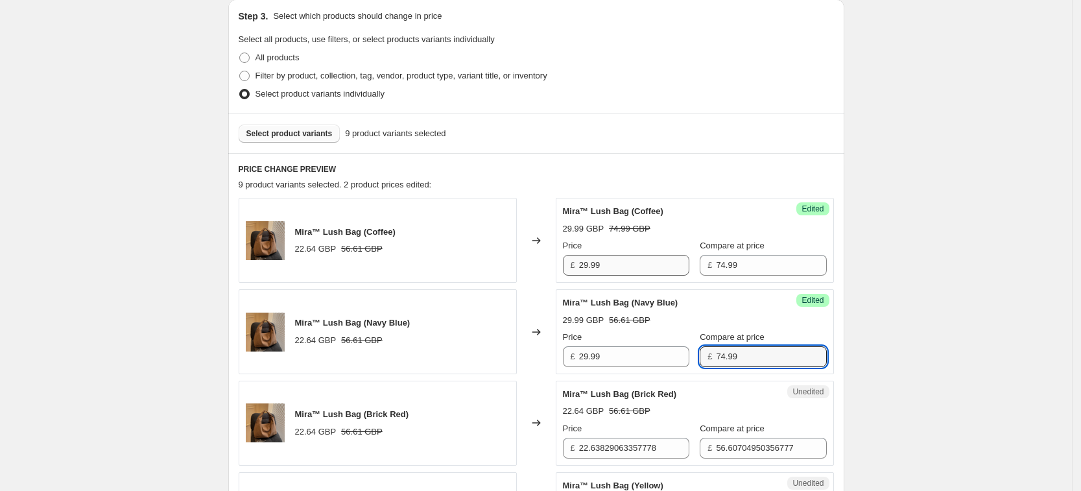
type input "74.99"
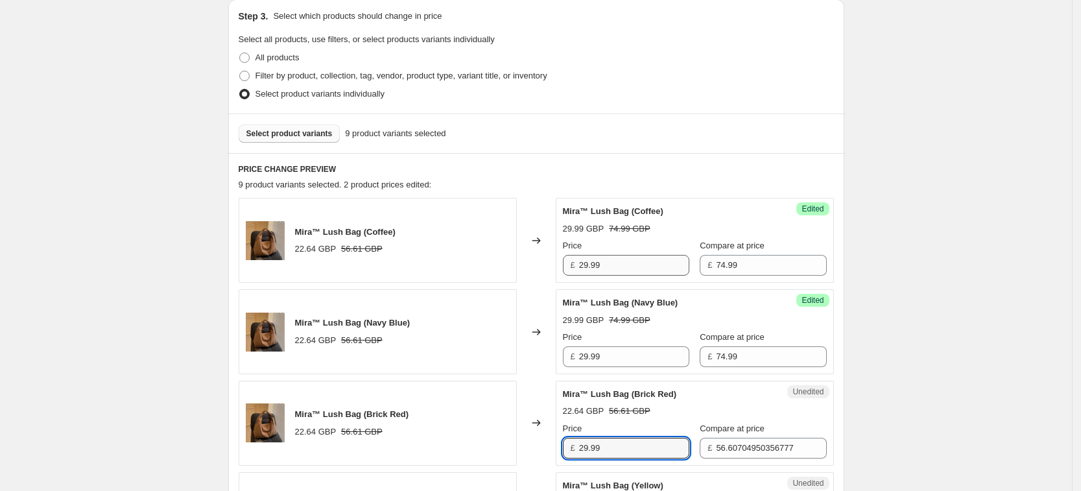
type input "29.99"
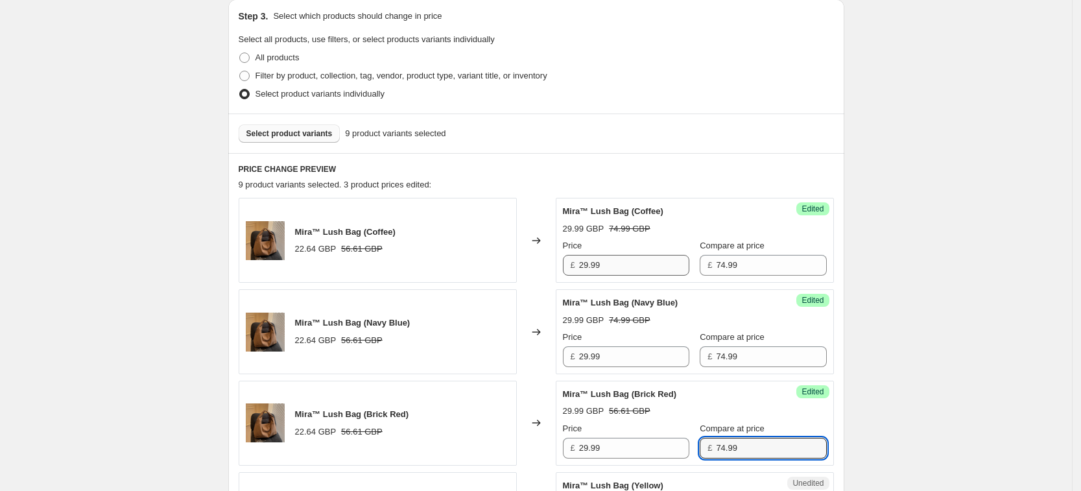
type input "74.99"
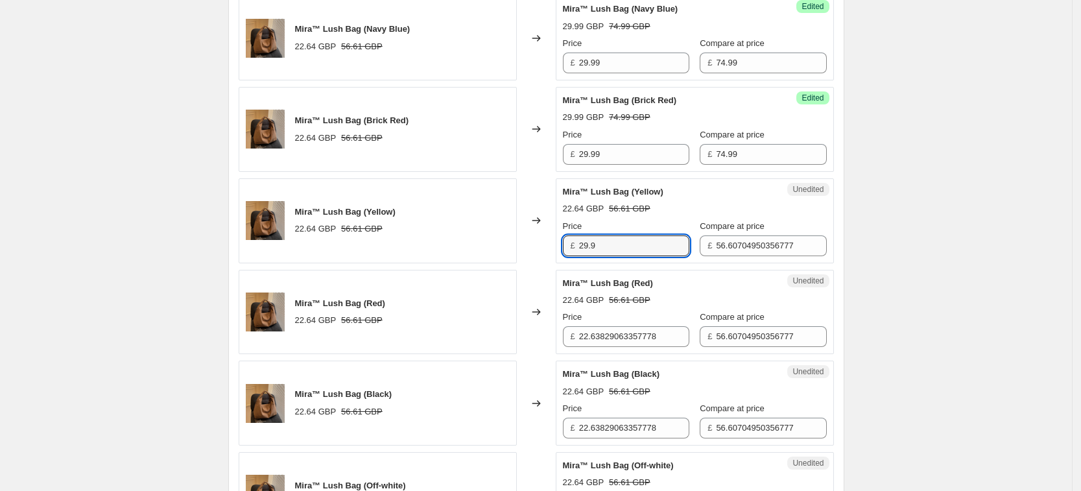
type input "29.9"
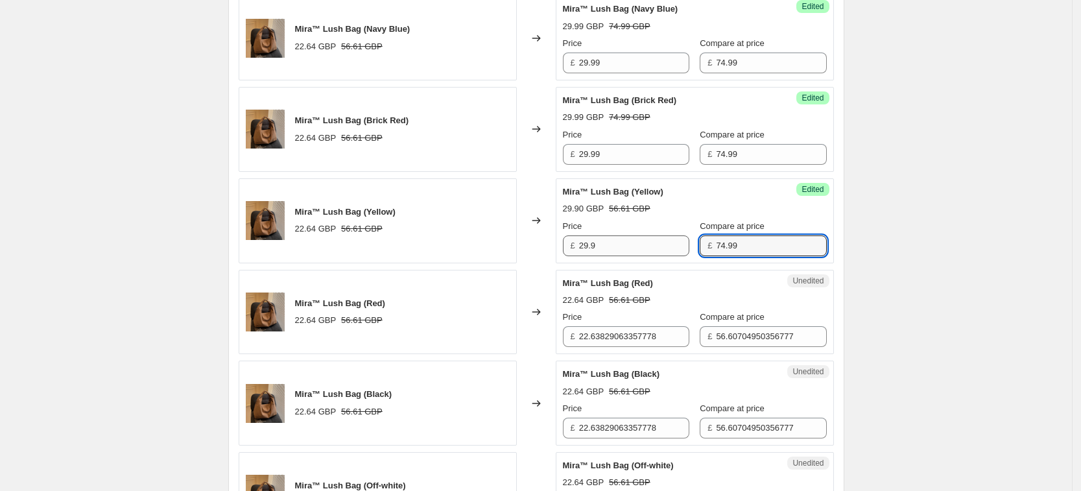
type input "74.99"
click at [658, 241] on input "29.9" at bounding box center [634, 245] width 110 height 21
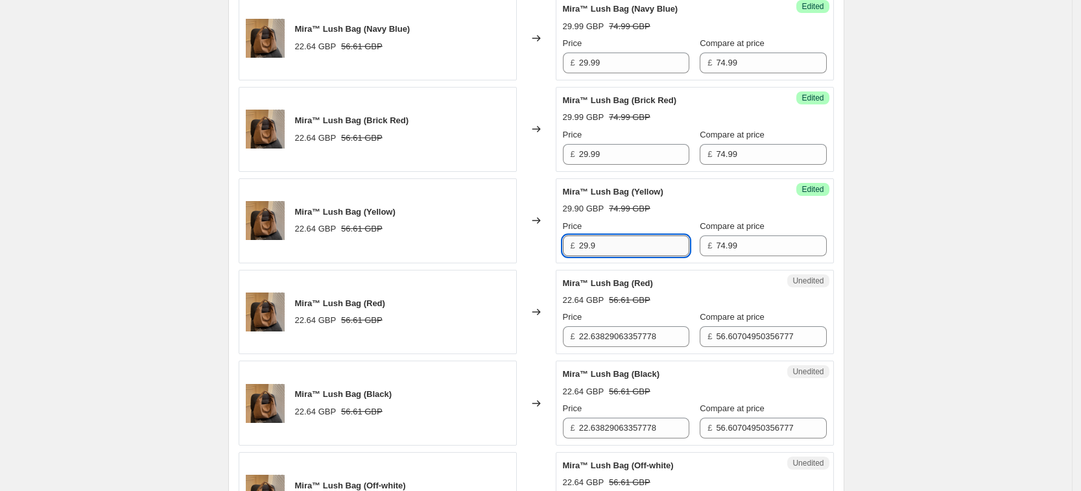
click at [658, 241] on input "29.9" at bounding box center [634, 245] width 110 height 21
type input "29.99"
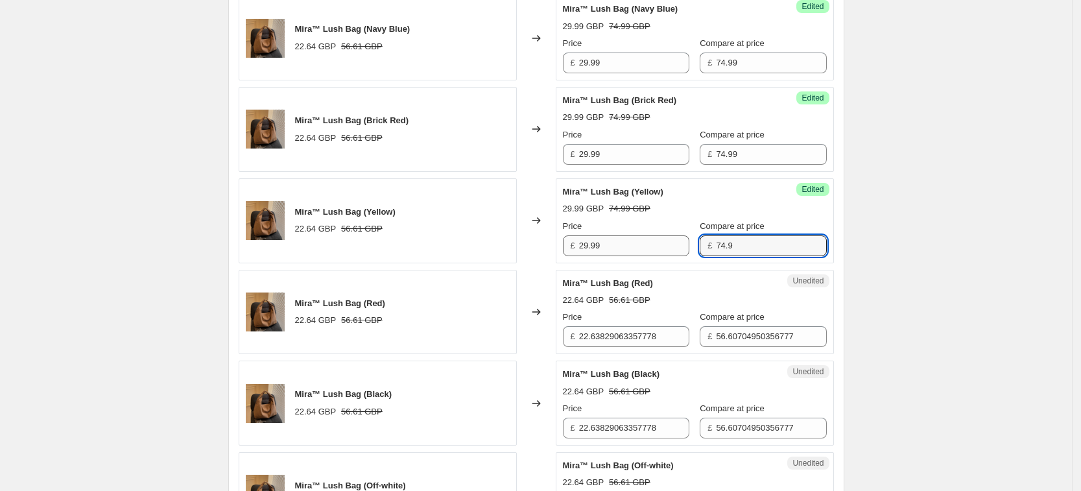
type input "74.99"
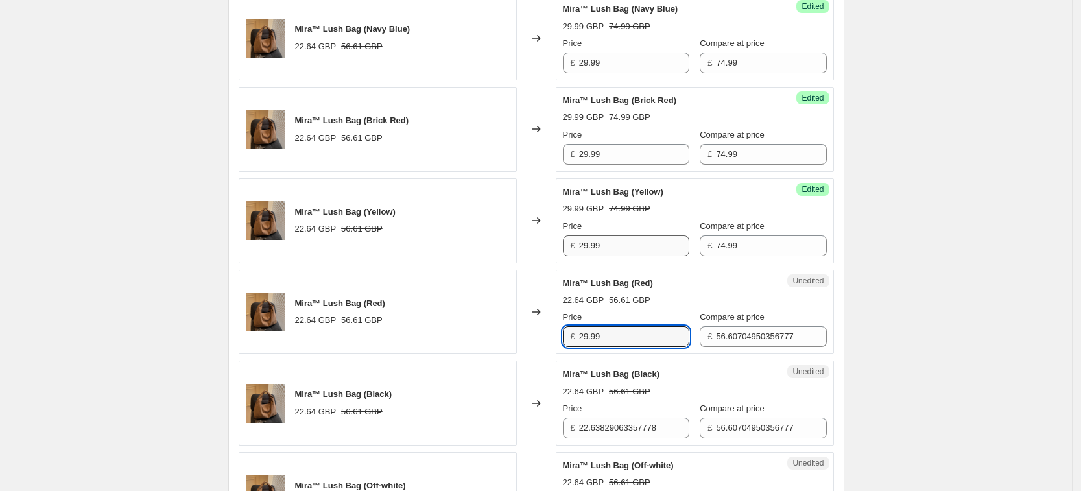
type input "29.99"
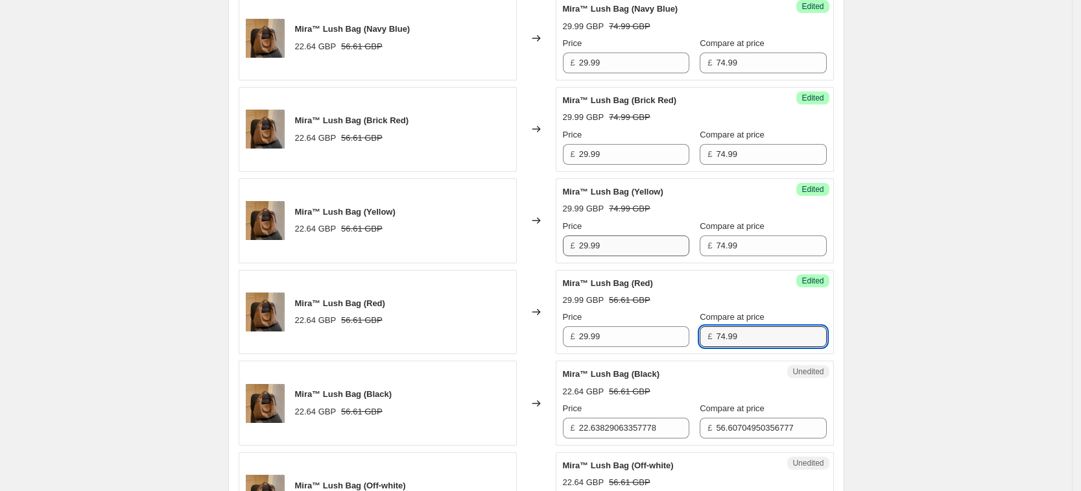
type input "74.99"
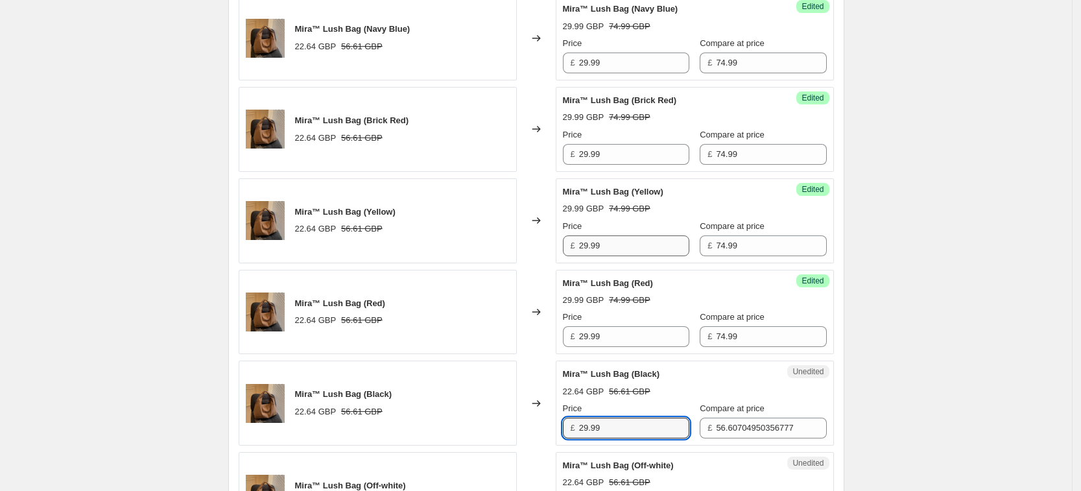
type input "29.99"
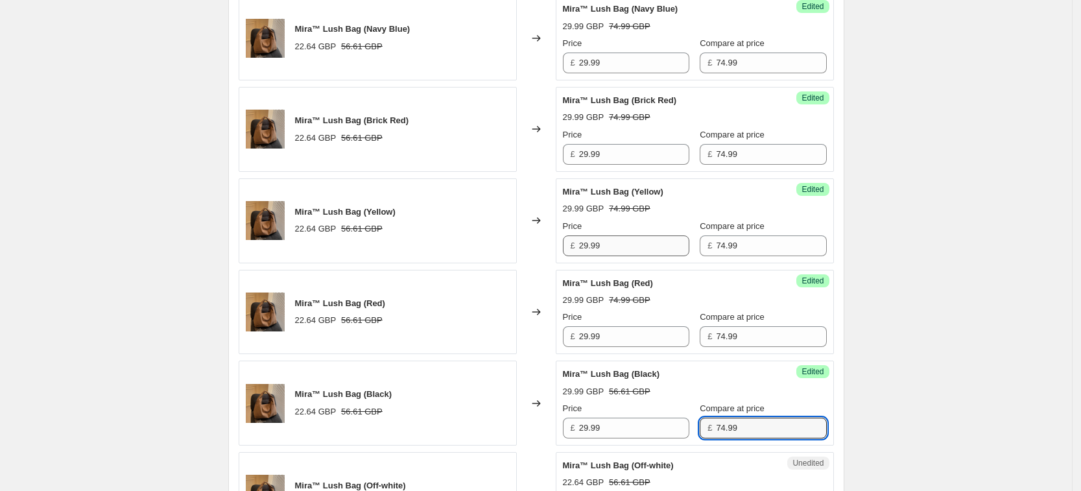
type input "74.99"
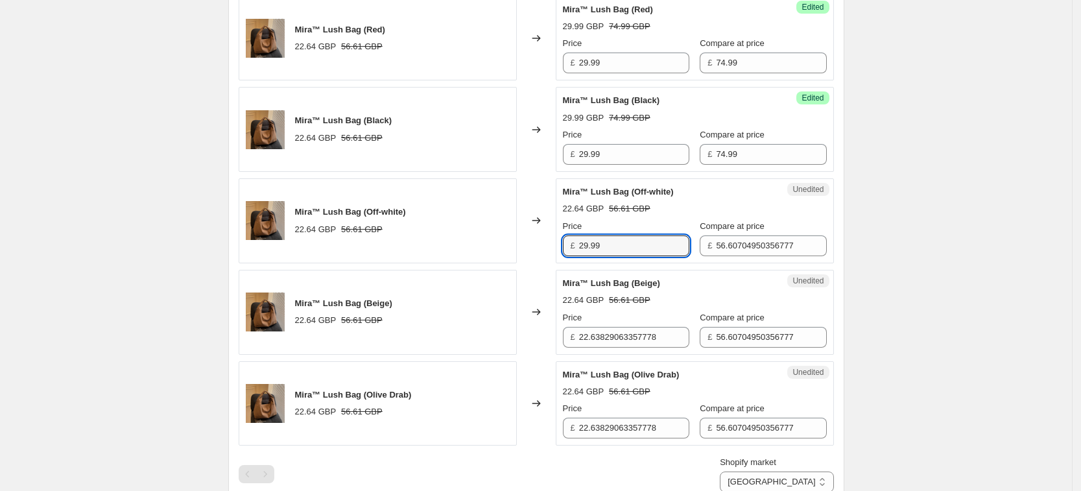
type input "29.99"
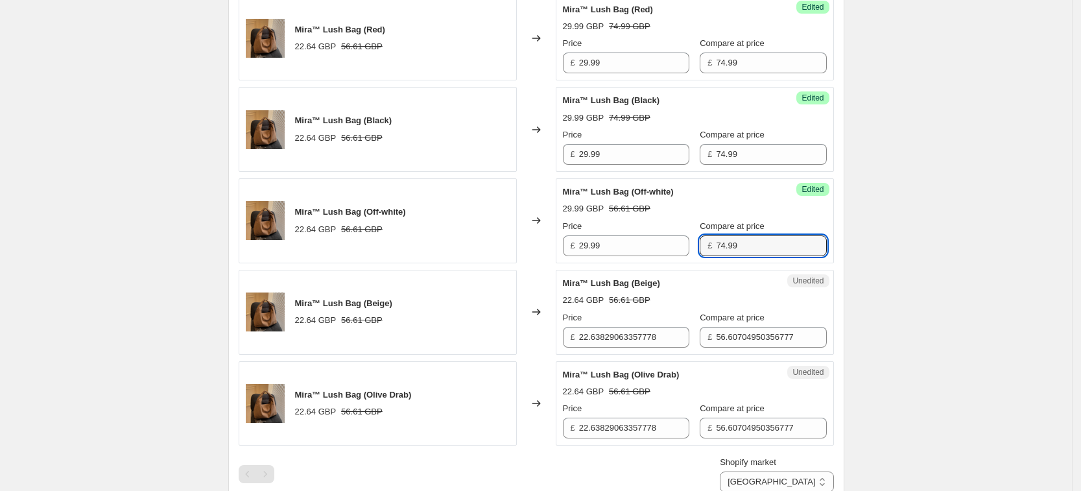
type input "74.99"
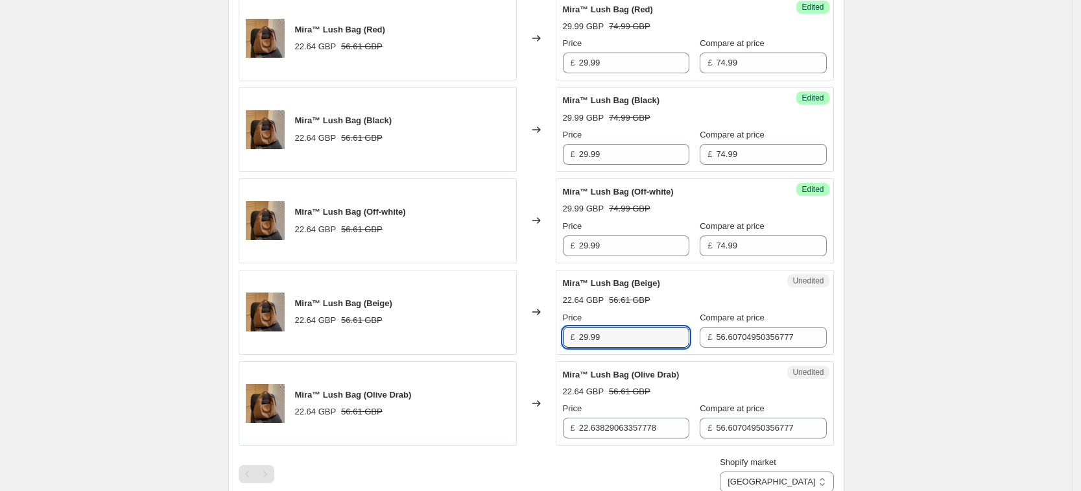
type input "29.99"
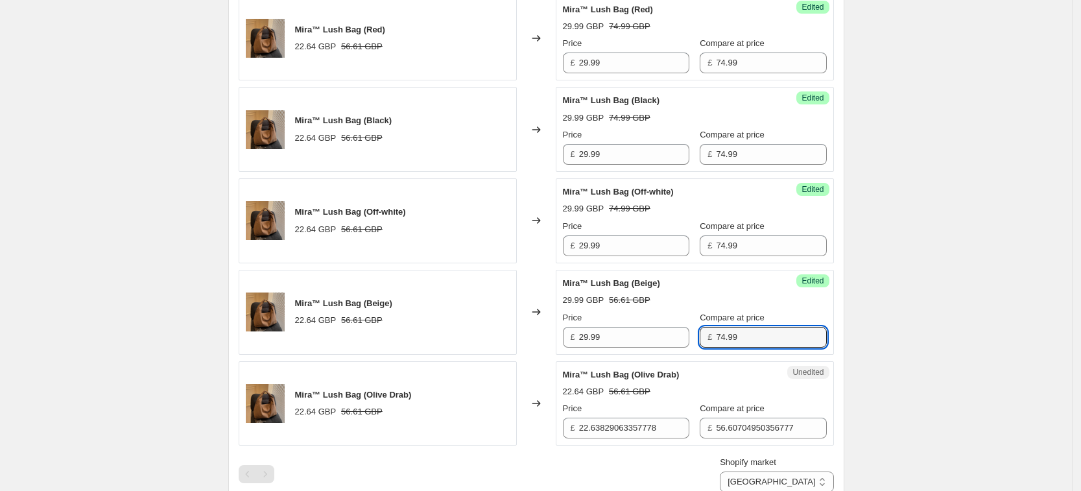
type input "74.99"
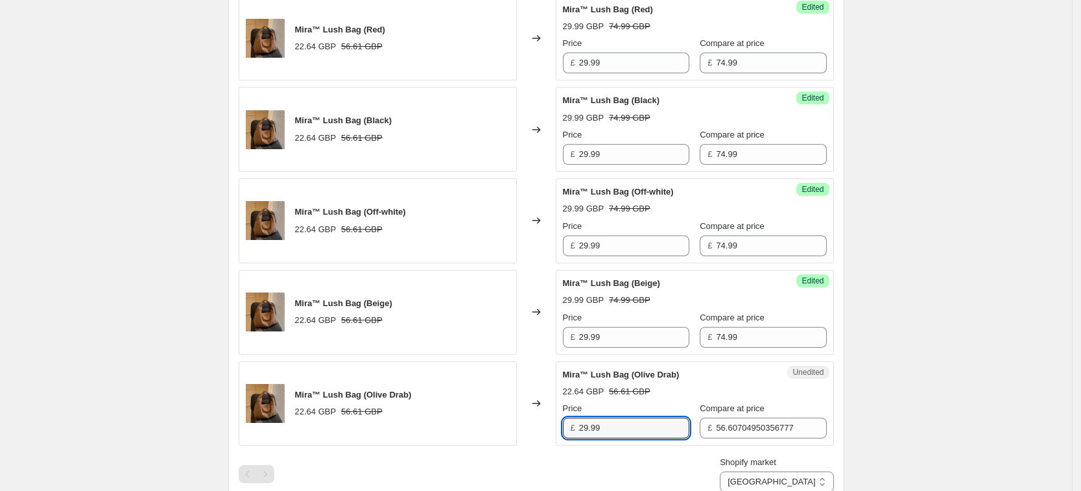
type input "29.99"
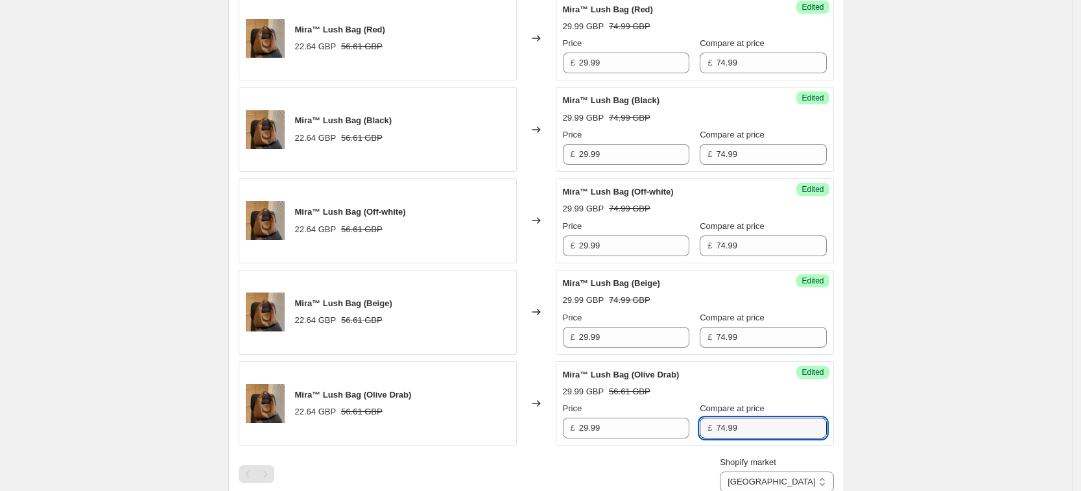
type input "74.99"
click at [924, 289] on div "Create new price [MEDICAL_DATA]. This page is ready Create new price [MEDICAL_D…" at bounding box center [536, 72] width 1072 height 1837
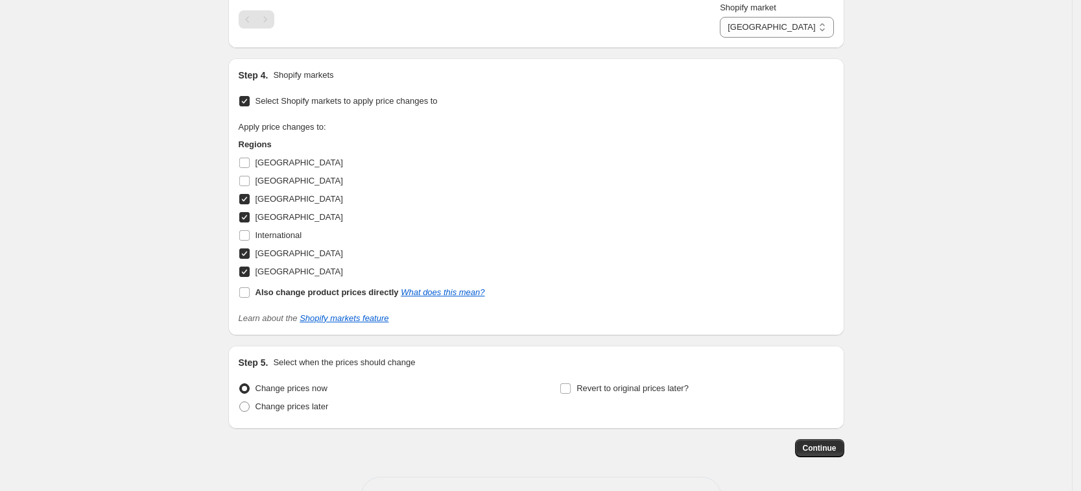
scroll to position [1346, 0]
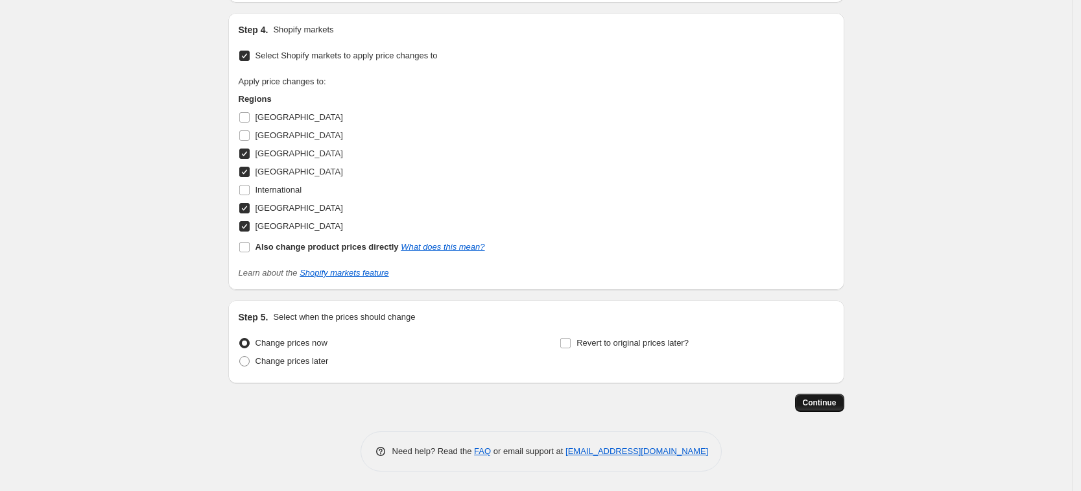
click at [820, 403] on span "Continue" at bounding box center [820, 403] width 34 height 10
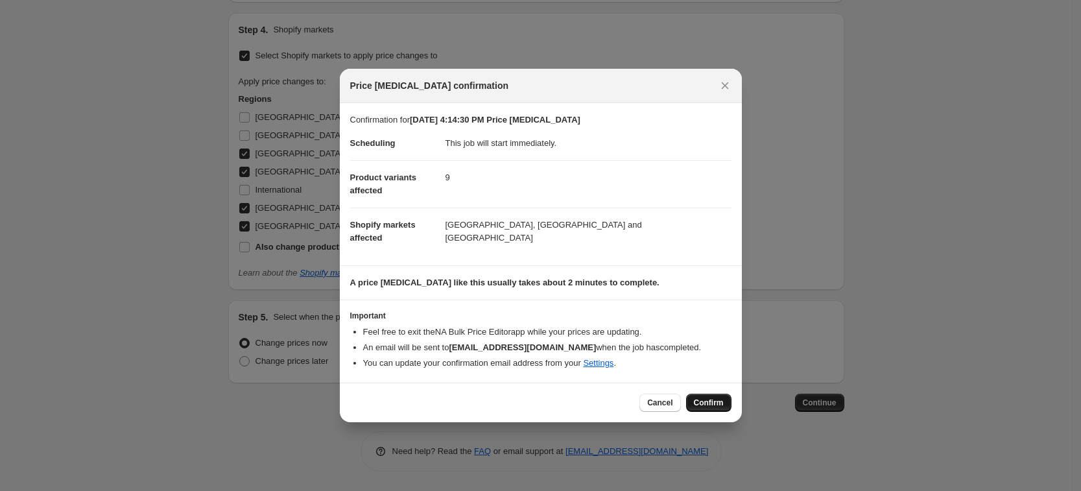
click at [717, 401] on span "Confirm" at bounding box center [709, 403] width 30 height 10
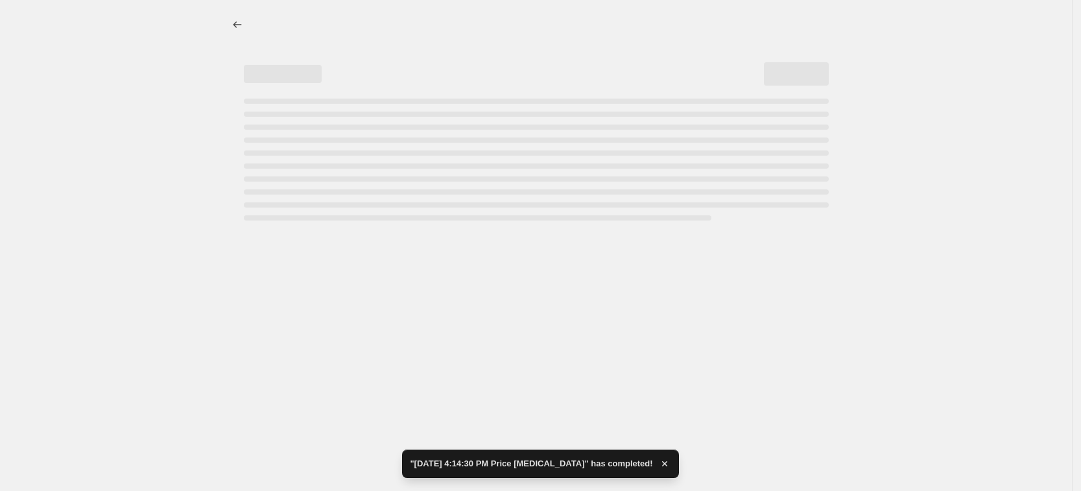
select select "34367209628"
